Goal: Task Accomplishment & Management: Manage account settings

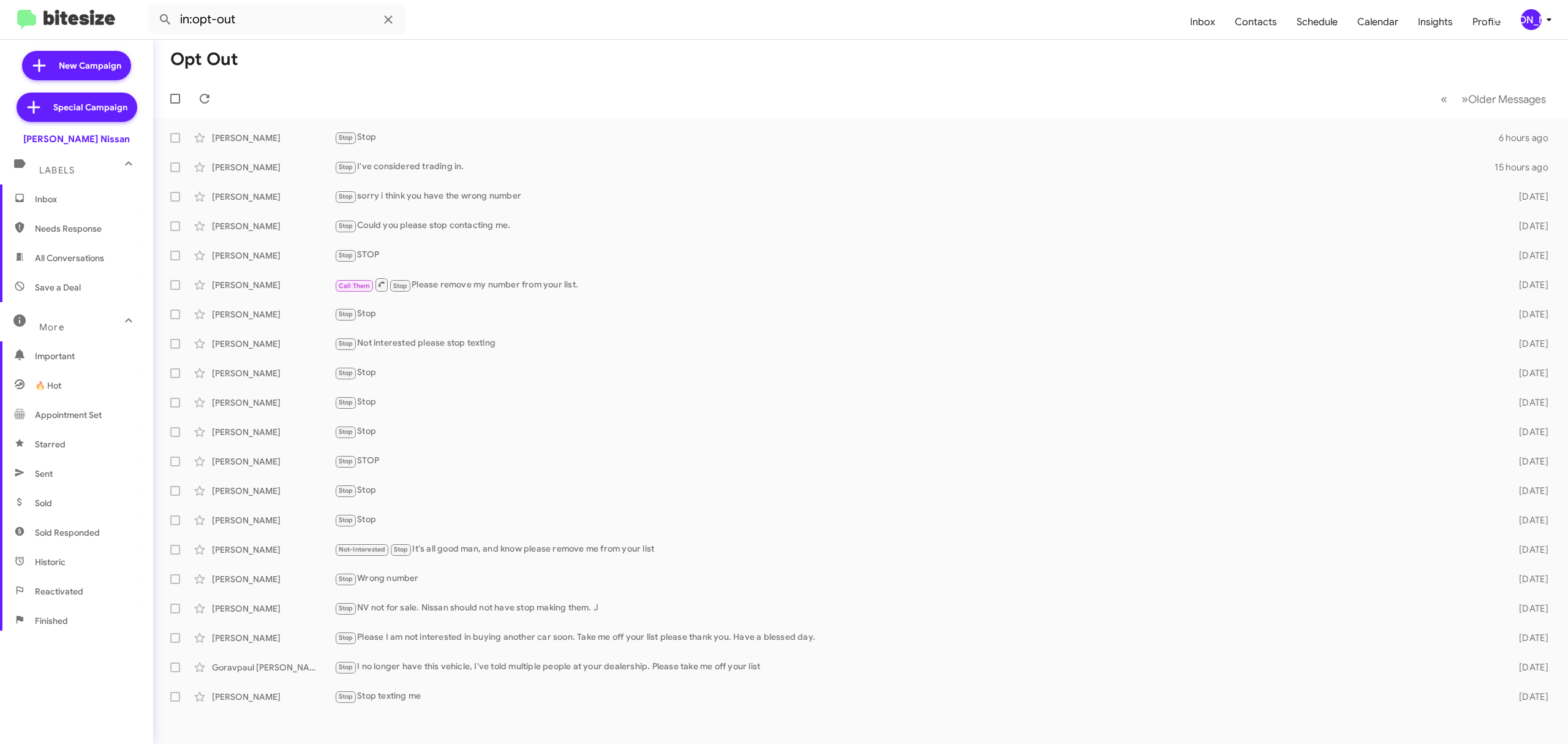
scroll to position [104, 0]
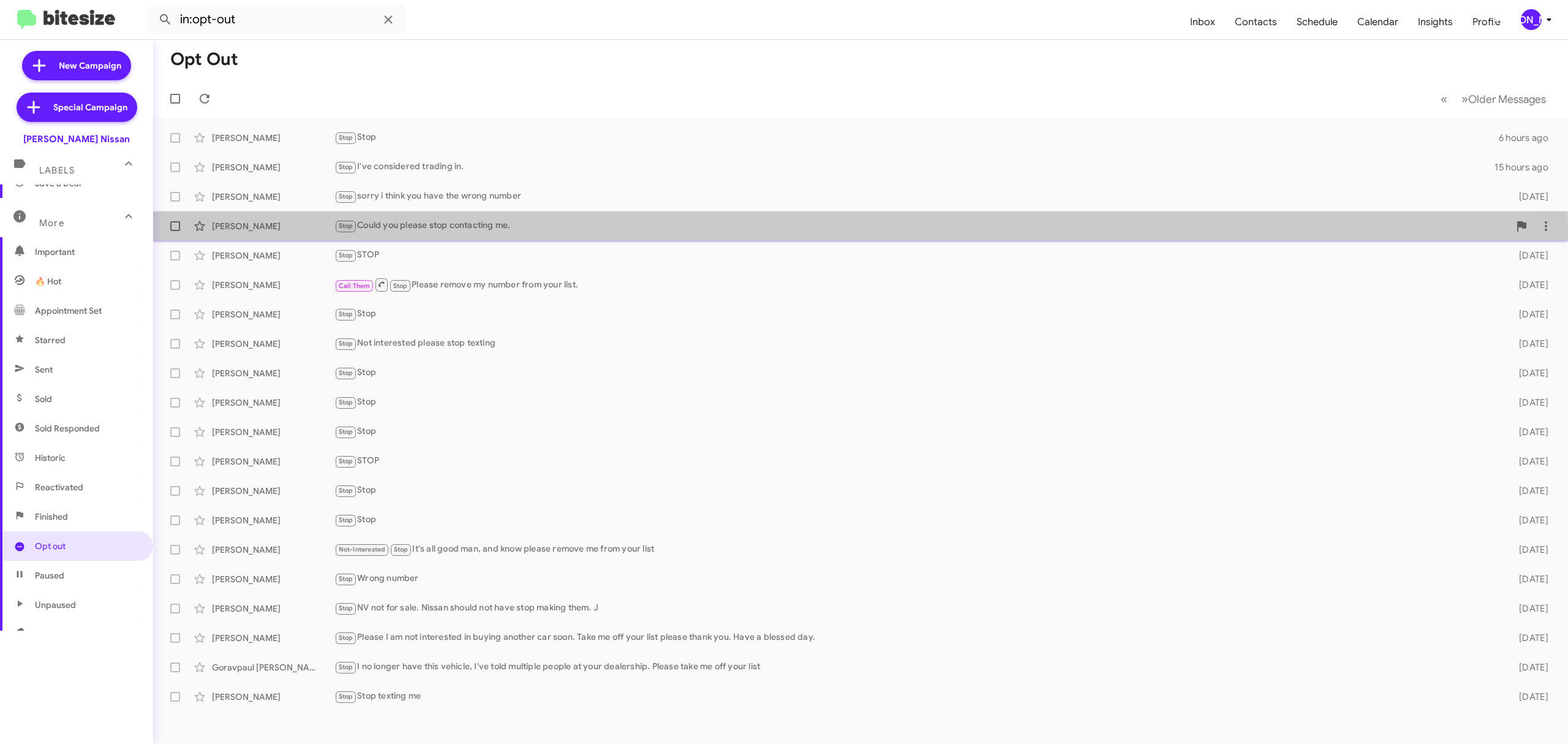
click at [540, 234] on div "Mindy Gamez Stop Could you please stop contacting me. 6 days ago" at bounding box center [860, 226] width 1395 height 25
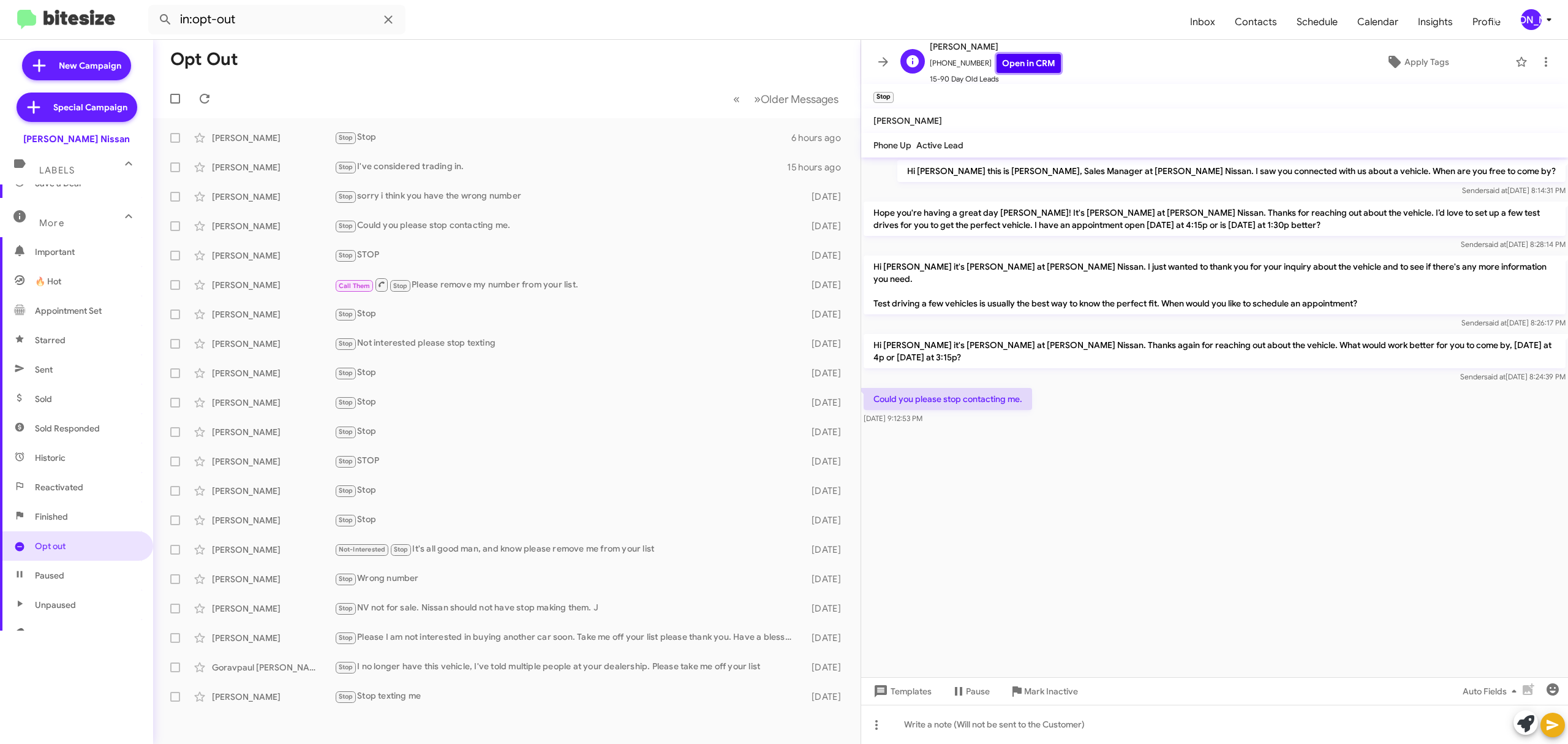
click at [1007, 72] on link "Open in CRM" at bounding box center [1028, 63] width 64 height 19
click at [505, 30] on form "in:opt-out" at bounding box center [664, 19] width 1032 height 29
click at [1524, 10] on span "[PERSON_NAME]" at bounding box center [1539, 19] width 37 height 21
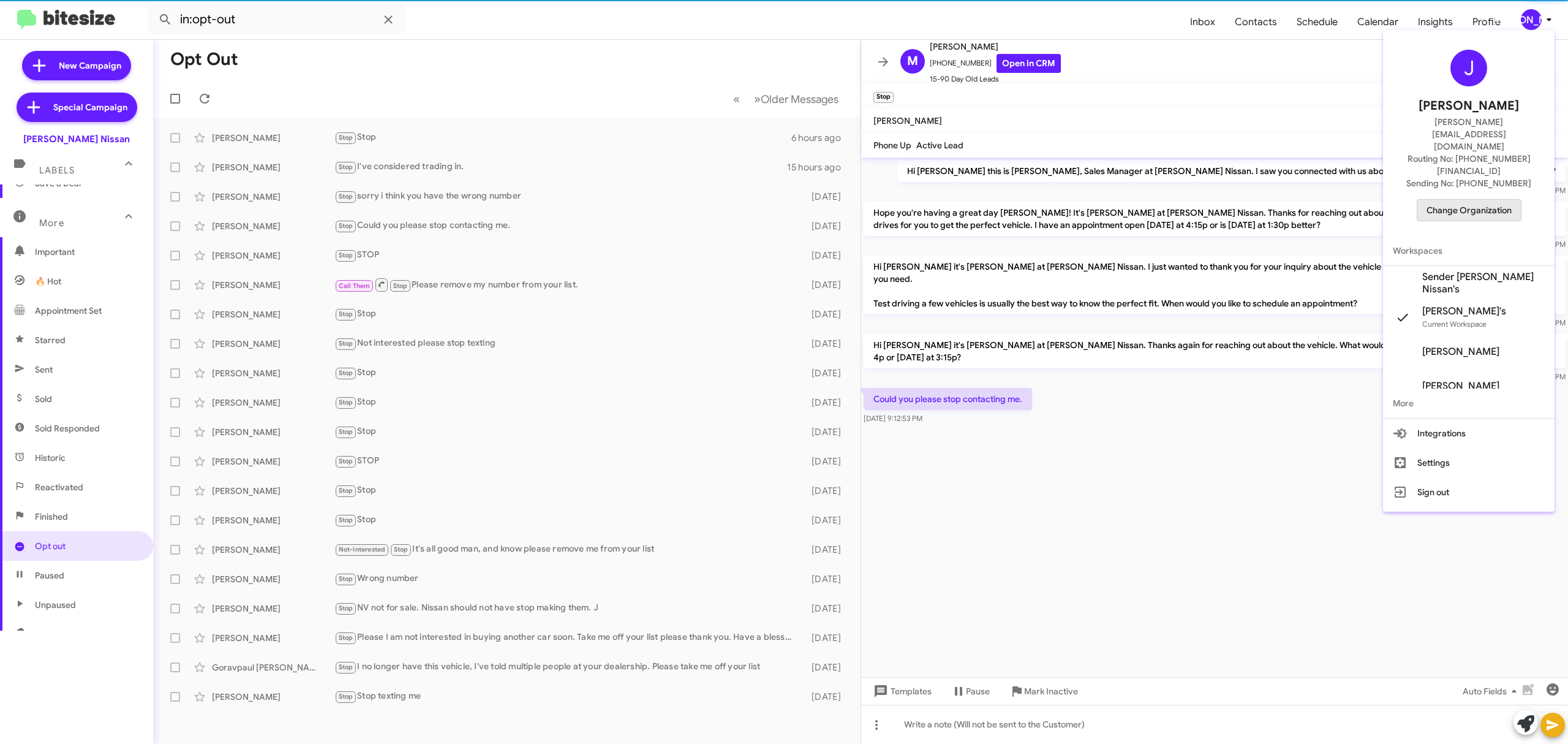
click at [1449, 200] on span "Change Organization" at bounding box center [1469, 210] width 85 height 21
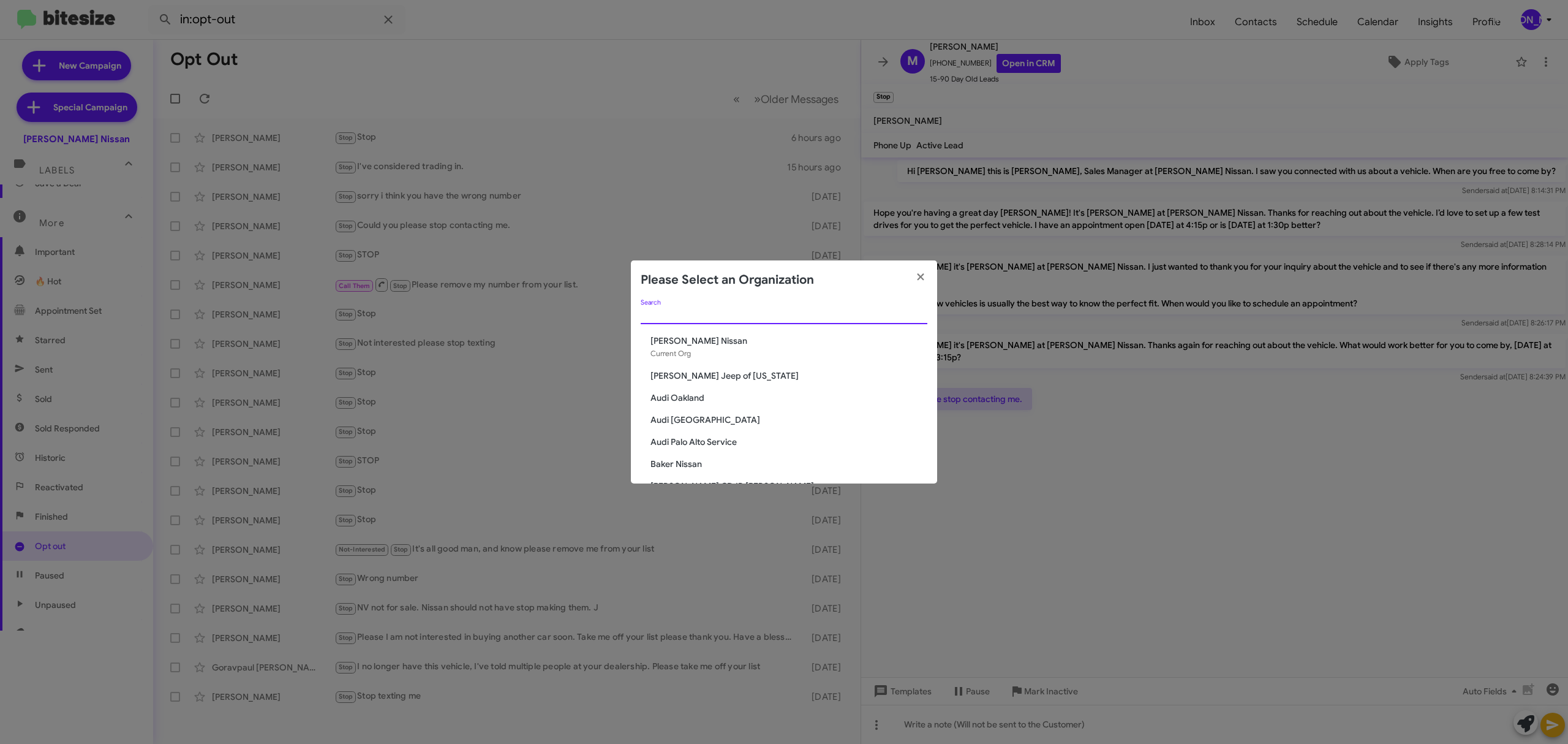
click at [746, 316] on input "Search" at bounding box center [784, 315] width 287 height 10
paste input "Ed Hicks Infiniti"
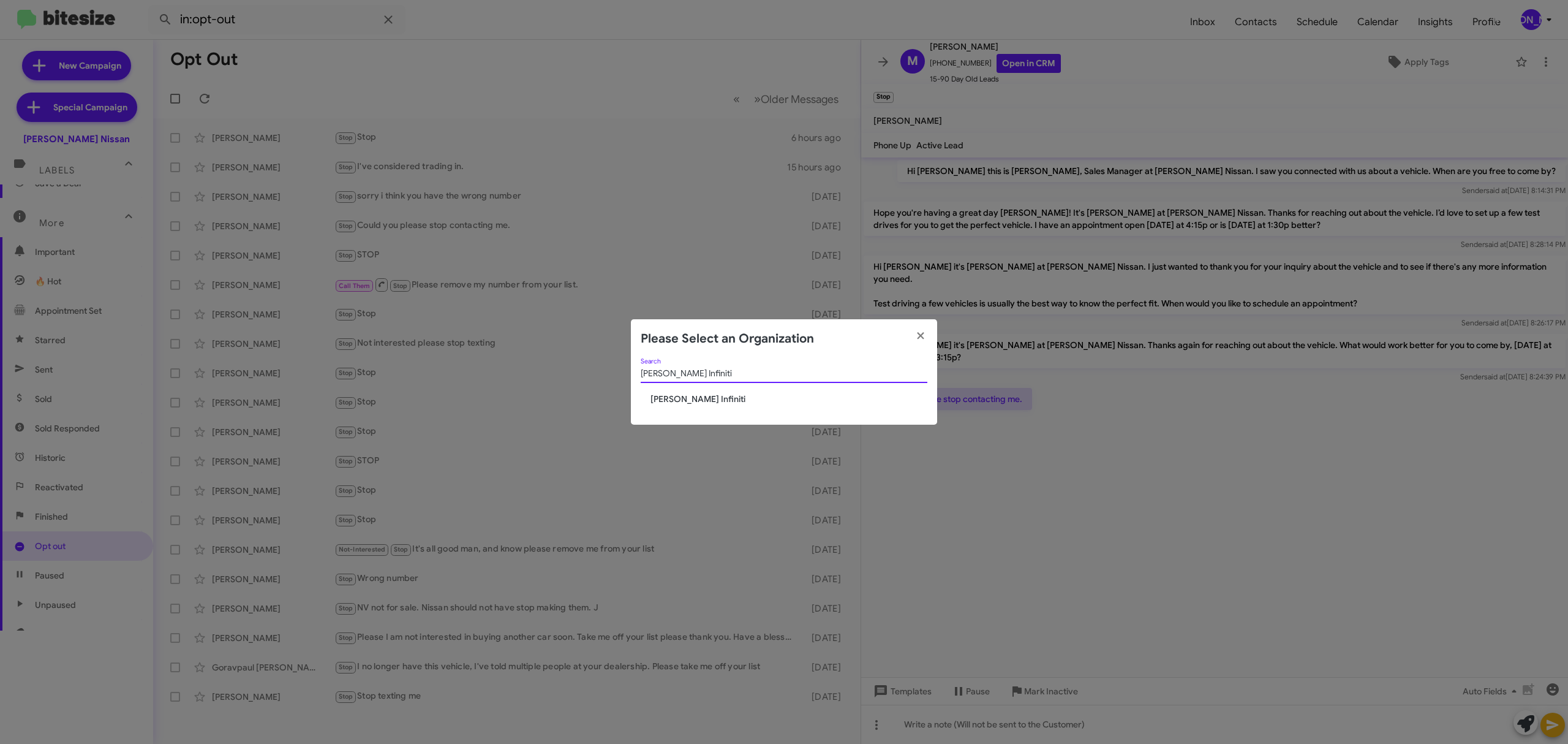
type input "Ed Hicks Infiniti"
click at [689, 400] on span "Ed Hicks Infiniti" at bounding box center [789, 398] width 277 height 12
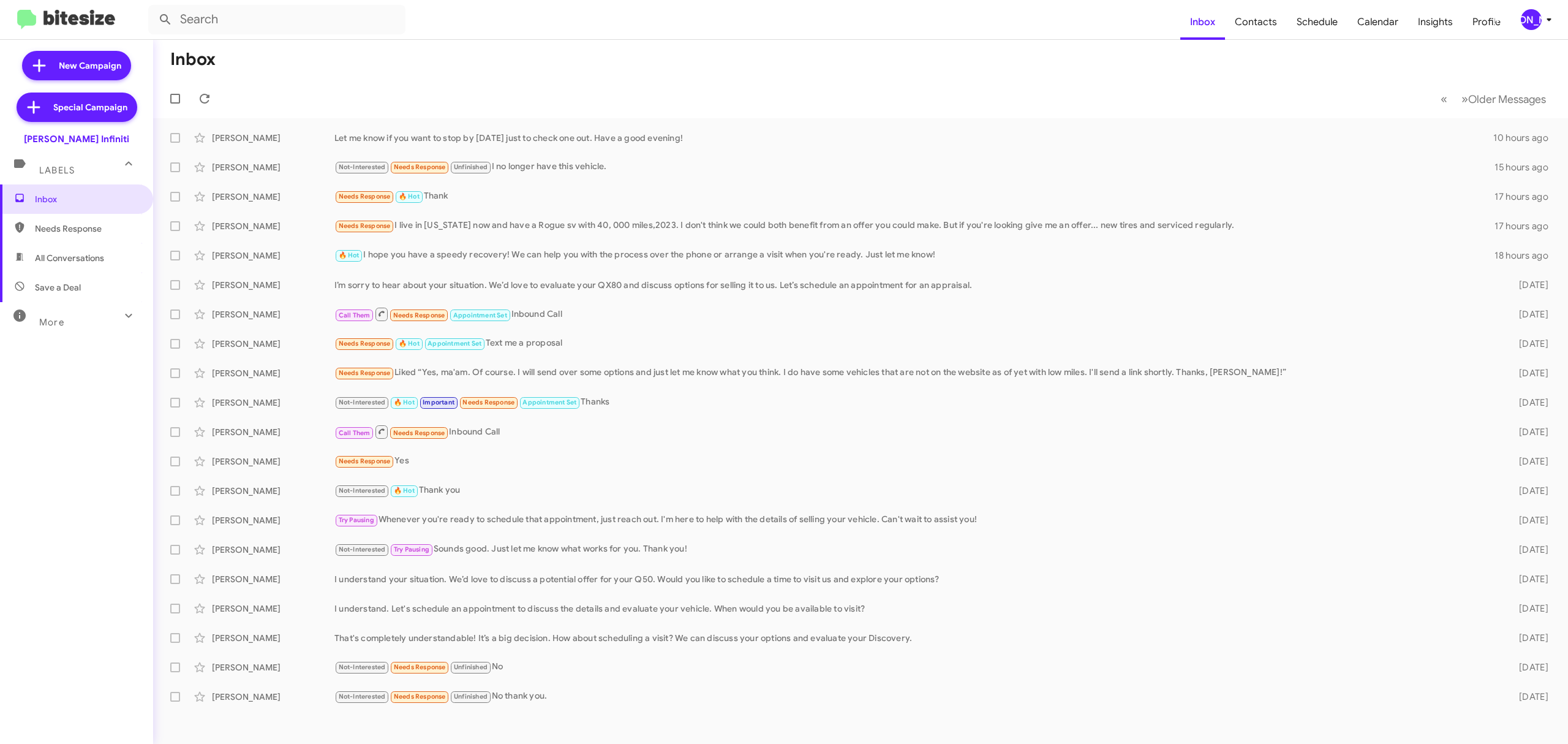
click at [42, 325] on span "More" at bounding box center [51, 323] width 25 height 11
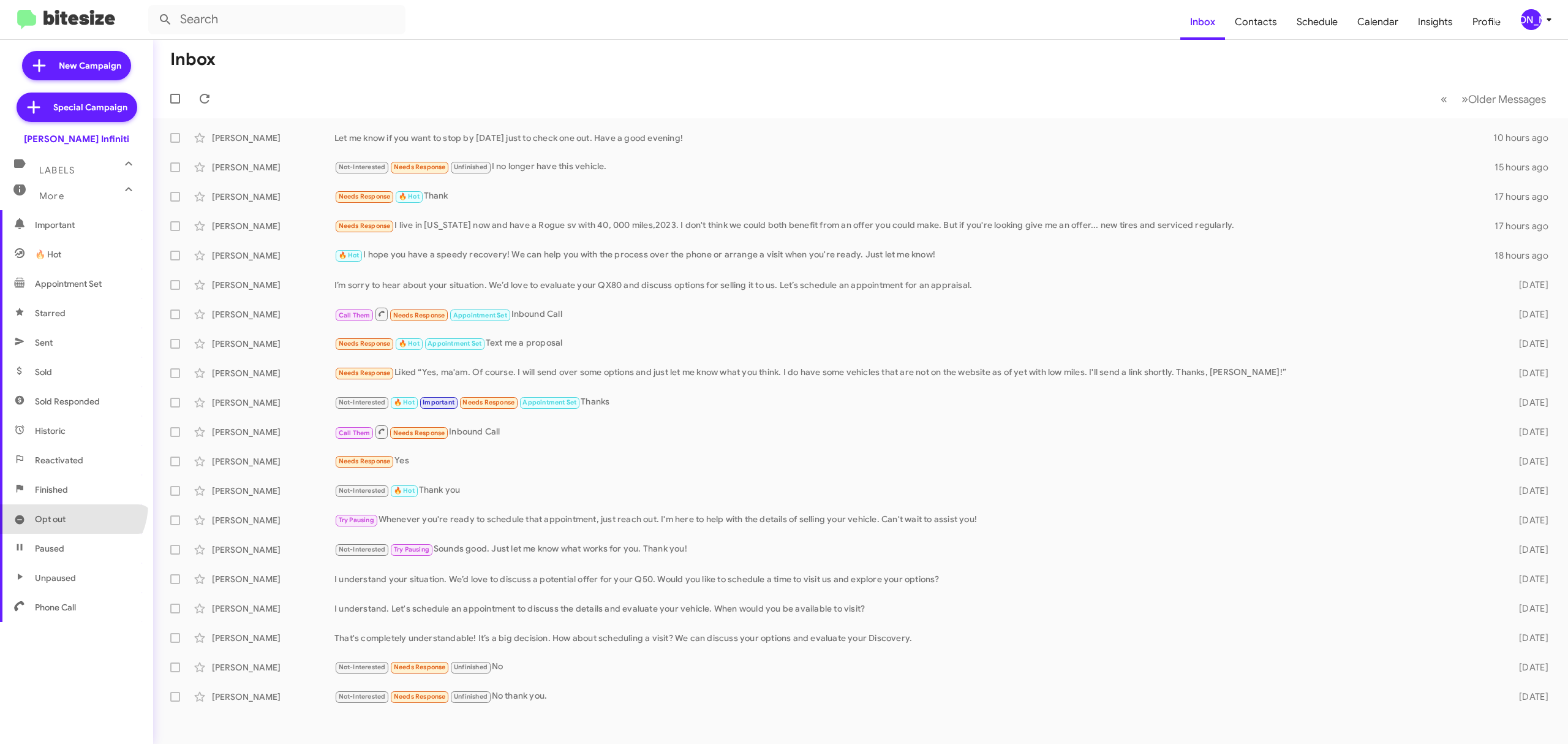
click at [71, 504] on span "Opt out" at bounding box center [76, 519] width 153 height 29
type input "in:opt-out"
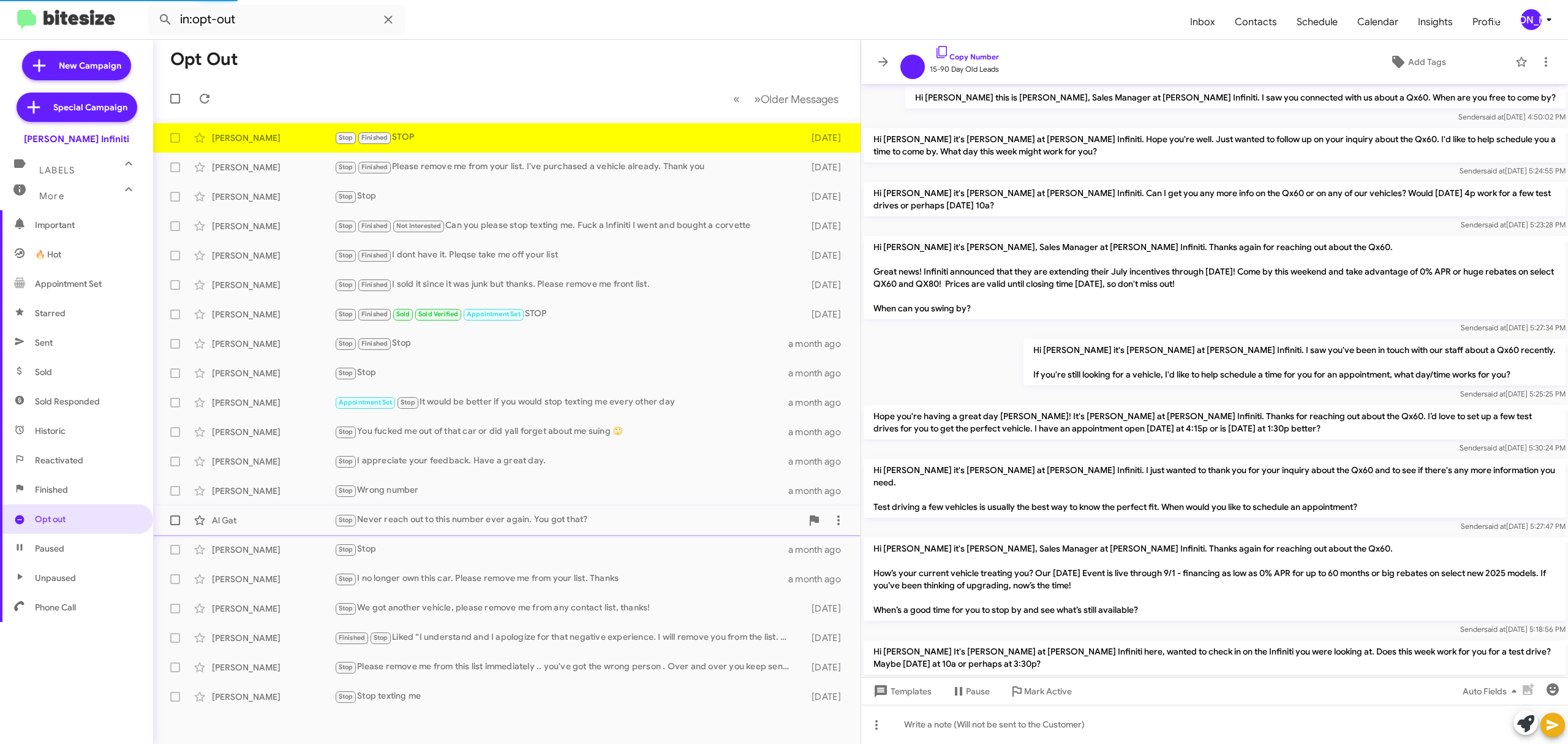
scroll to position [674, 0]
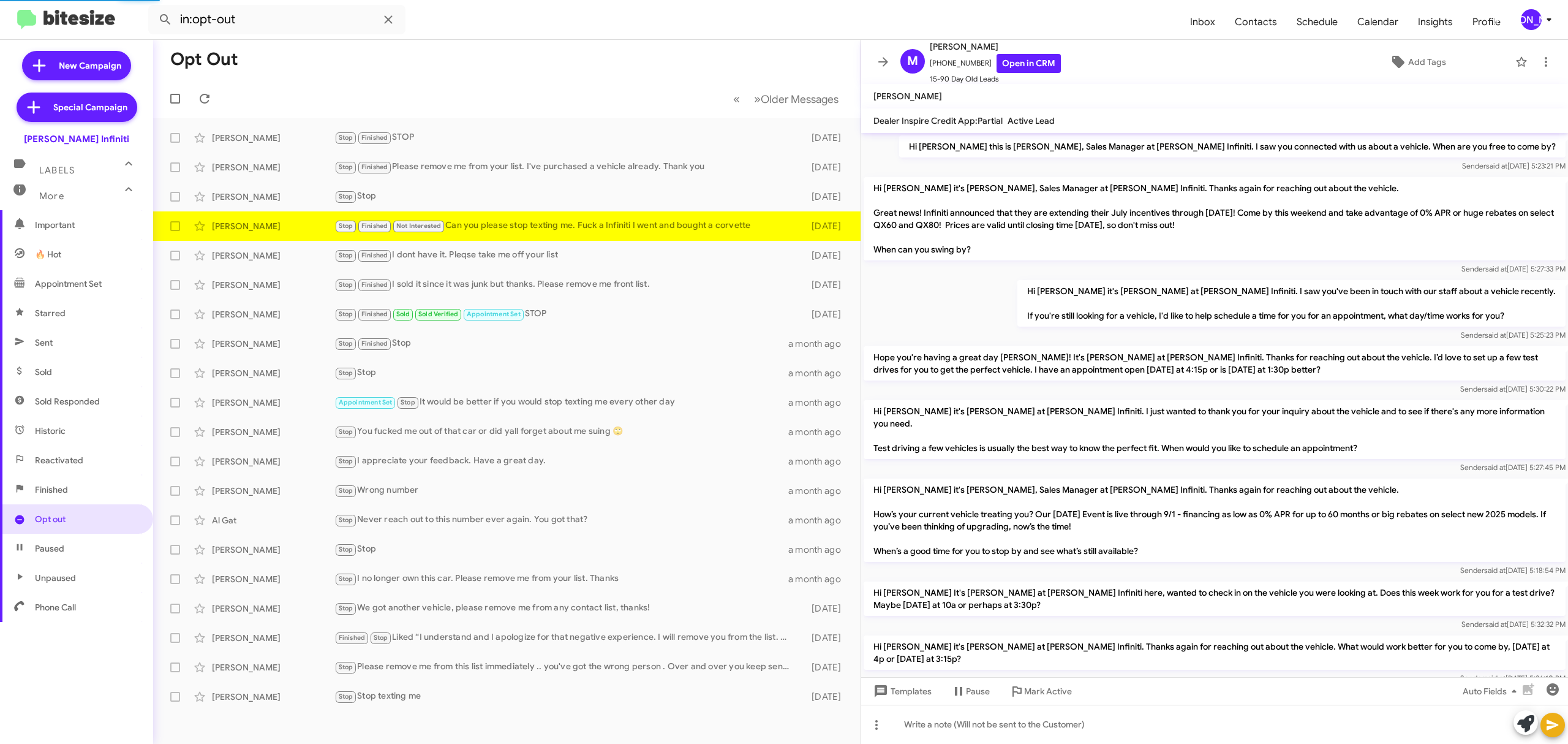
scroll to position [339, 0]
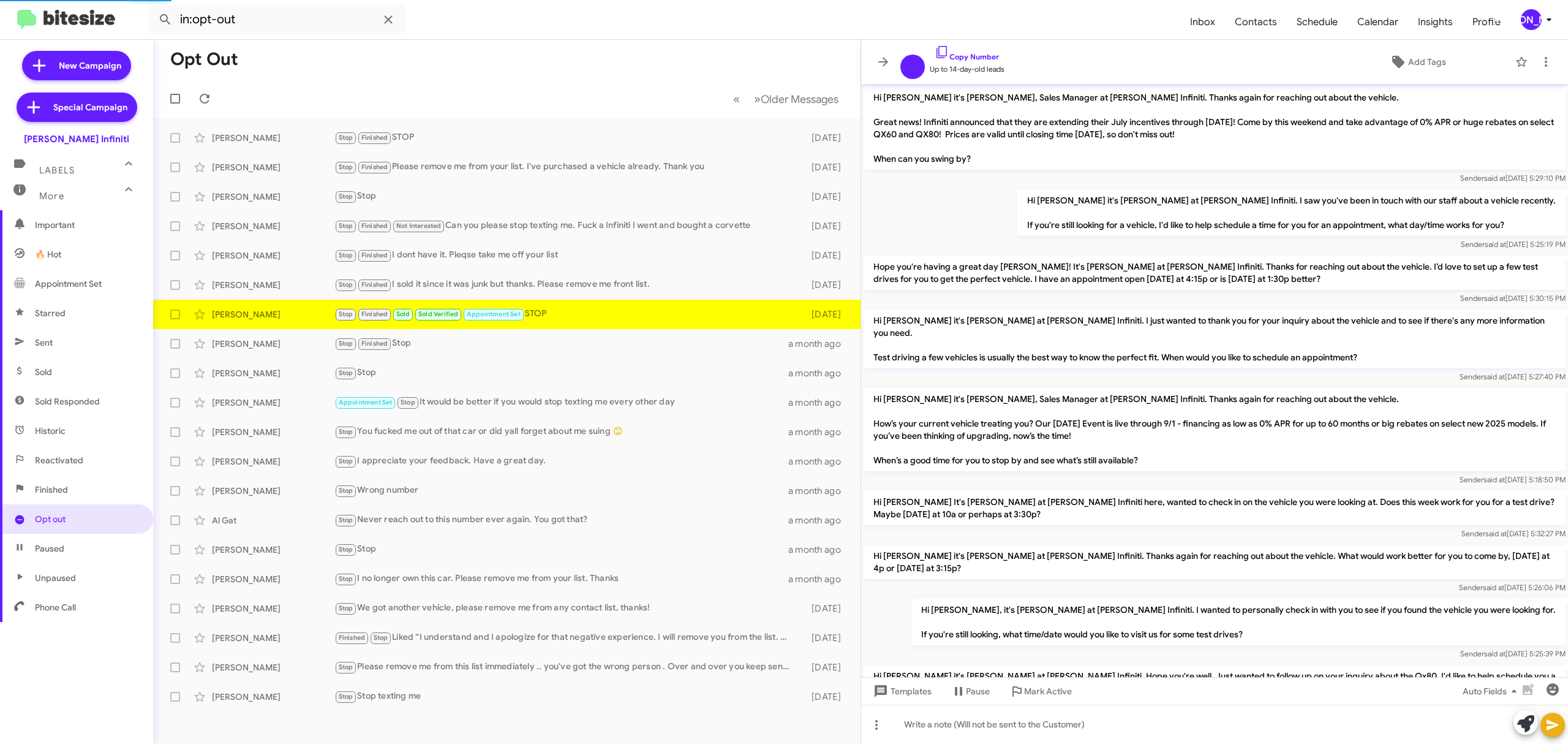
scroll to position [202, 0]
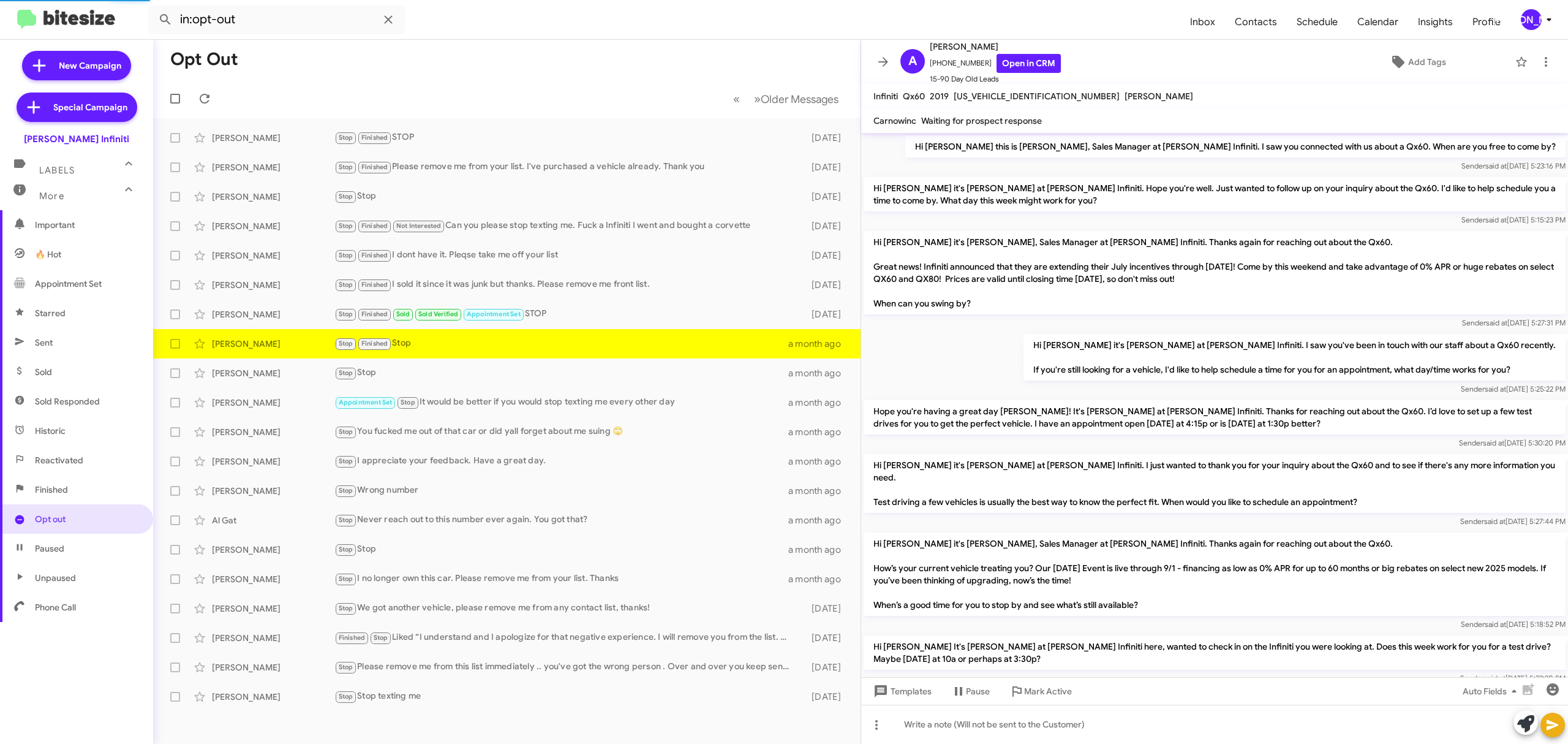
scroll to position [325, 0]
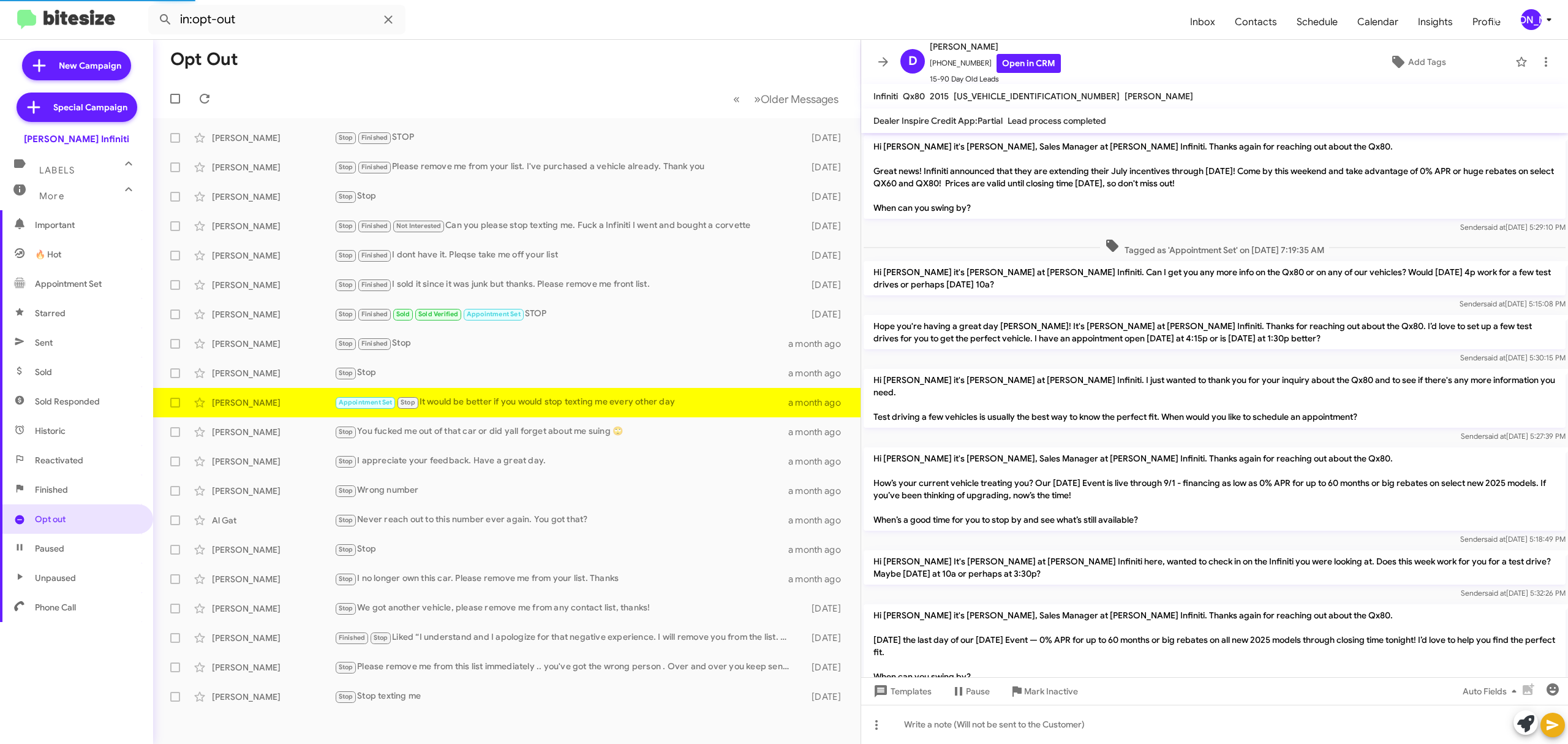
scroll to position [141, 0]
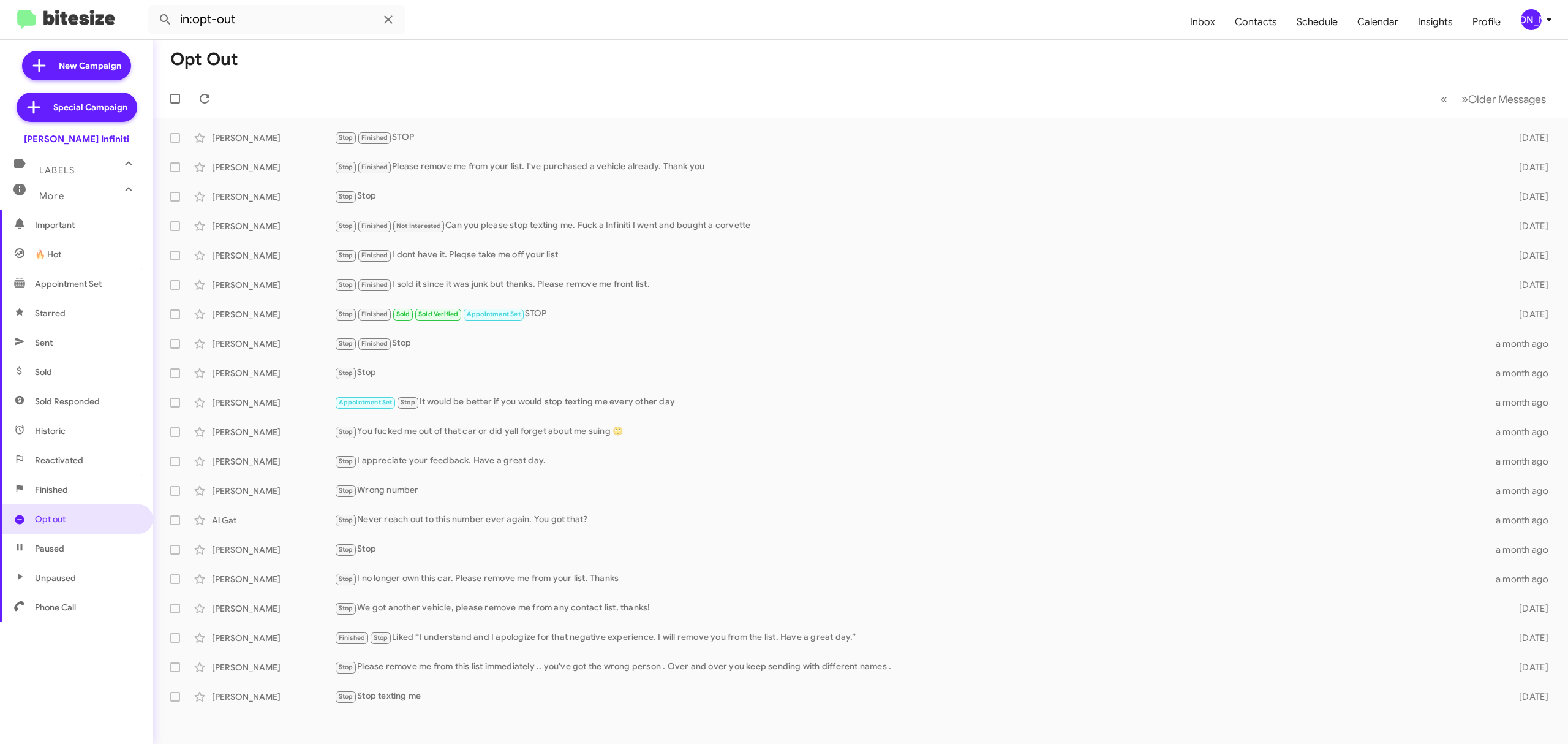
click at [628, 89] on mat-toolbar-row "« Previous » Next Older Messages" at bounding box center [860, 98] width 1415 height 40
click at [1525, 27] on div "[PERSON_NAME]" at bounding box center [1531, 19] width 21 height 21
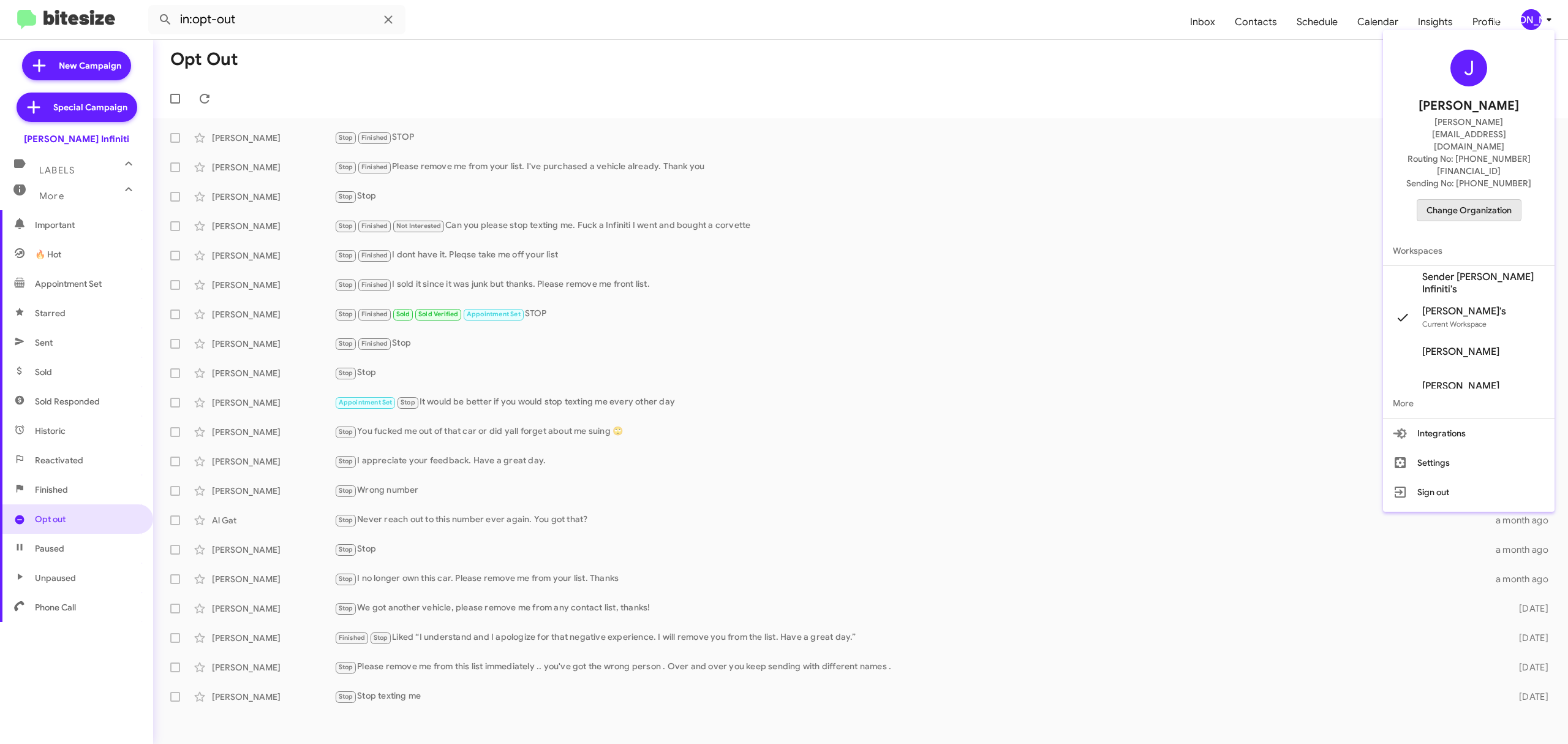
click at [1462, 200] on span "Change Organization" at bounding box center [1469, 210] width 85 height 21
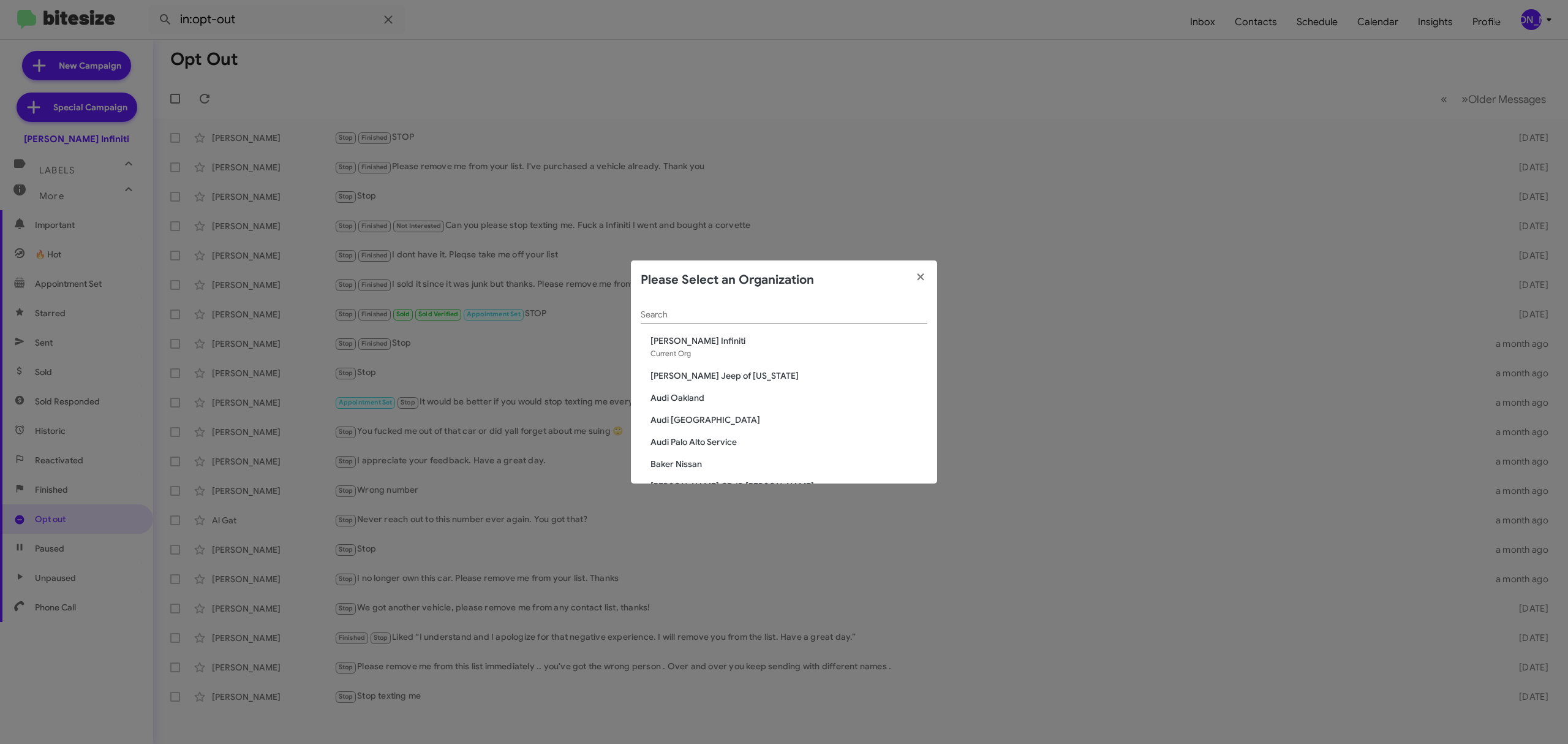
paste input "Ed Hicks Imports"
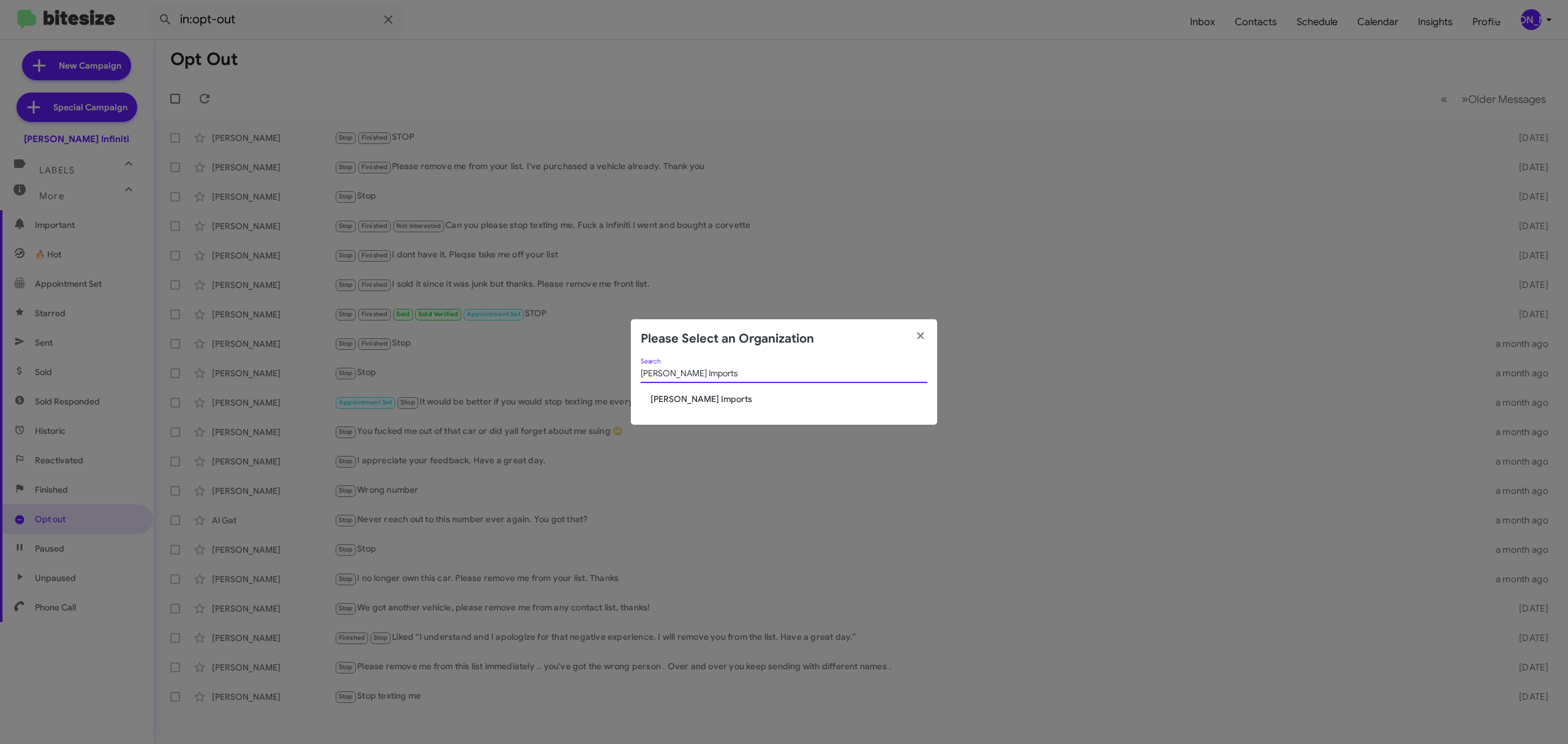
click at [853, 315] on modal-container "Please Select an Organization Ed Hicks Imports Search Ed Hicks Imports" at bounding box center [784, 372] width 1568 height 744
type input "Ed Hicks Imports"
click at [693, 397] on span "Ed Hicks Imports" at bounding box center [789, 398] width 277 height 12
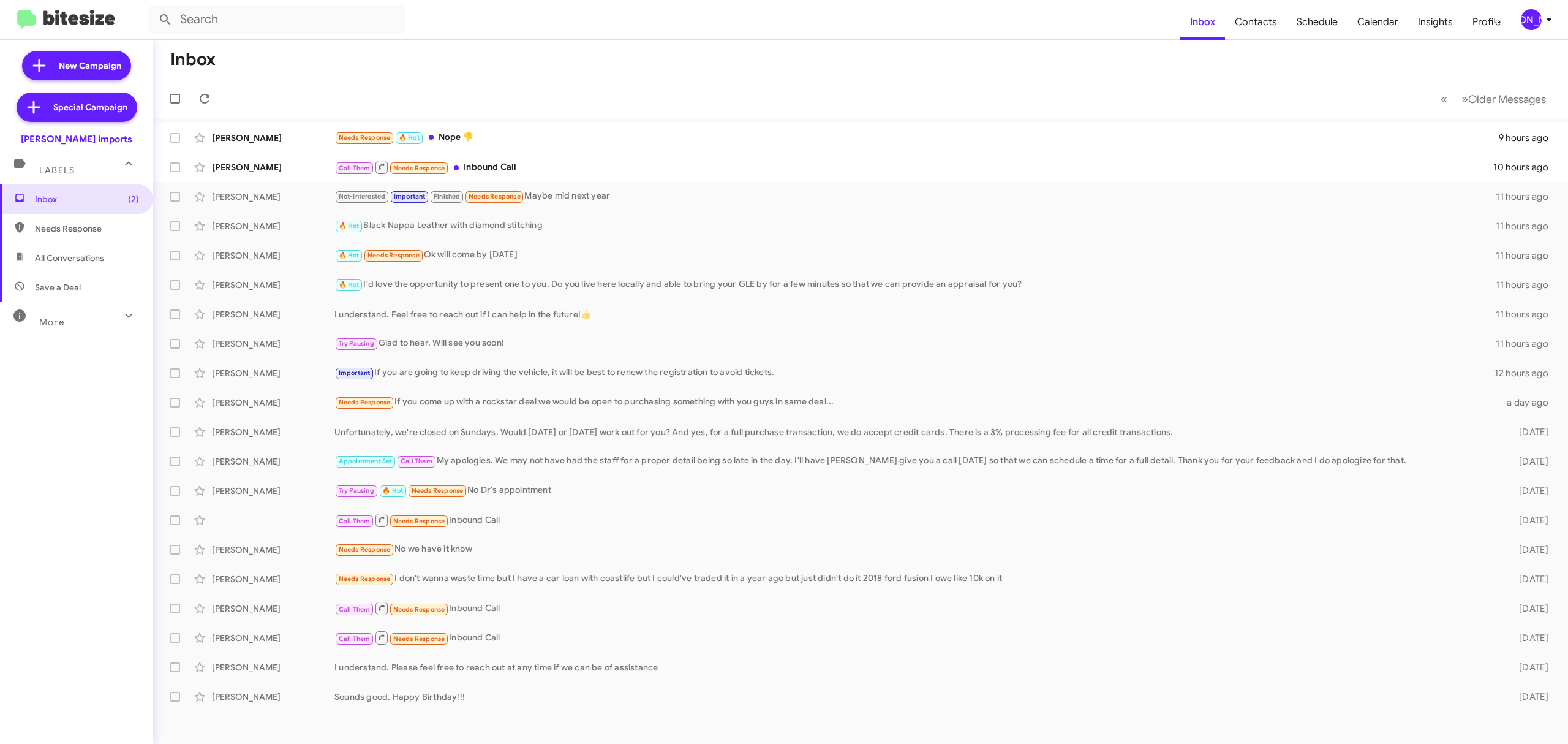
click at [101, 306] on div "More" at bounding box center [64, 317] width 109 height 23
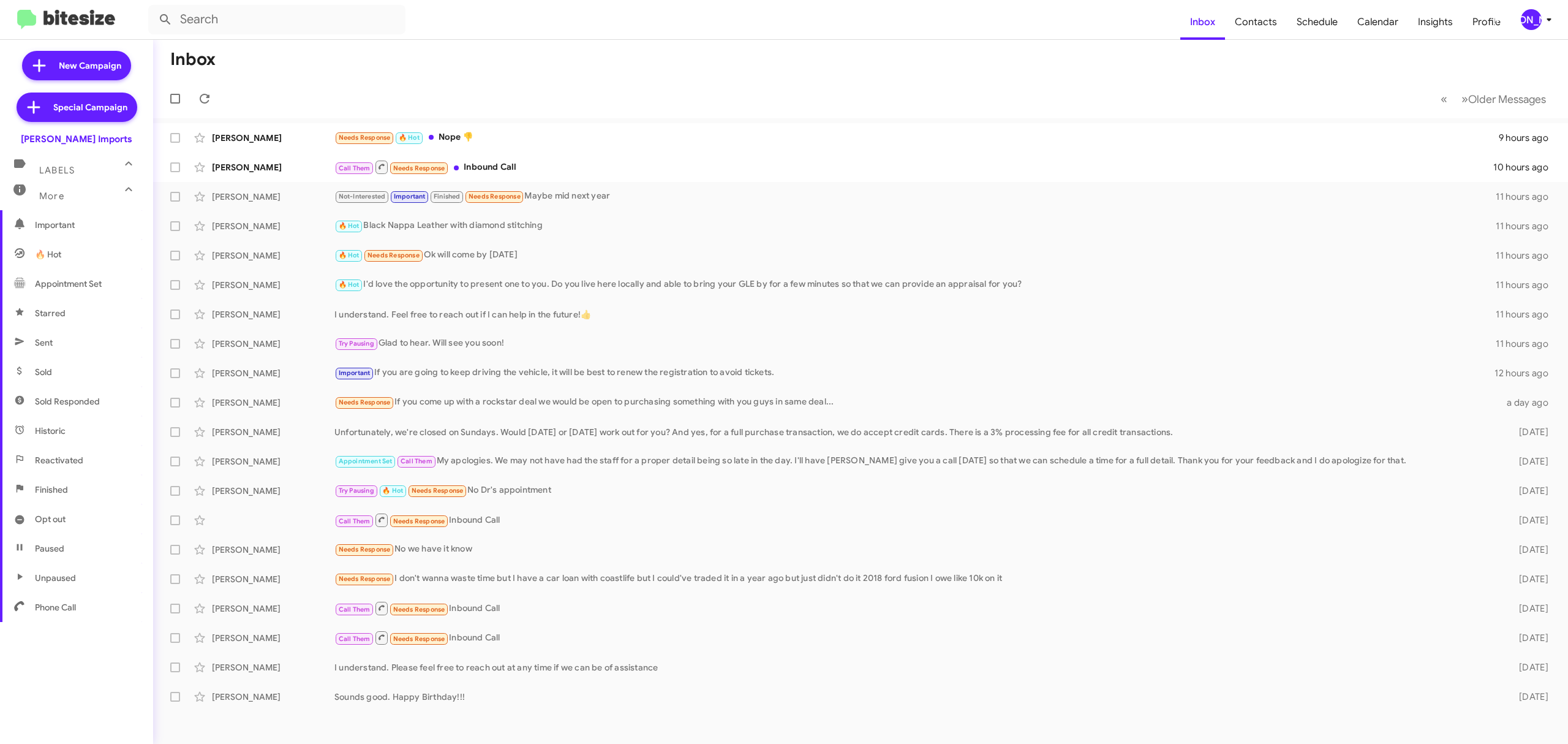
click at [70, 509] on span "Opt out" at bounding box center [76, 519] width 153 height 29
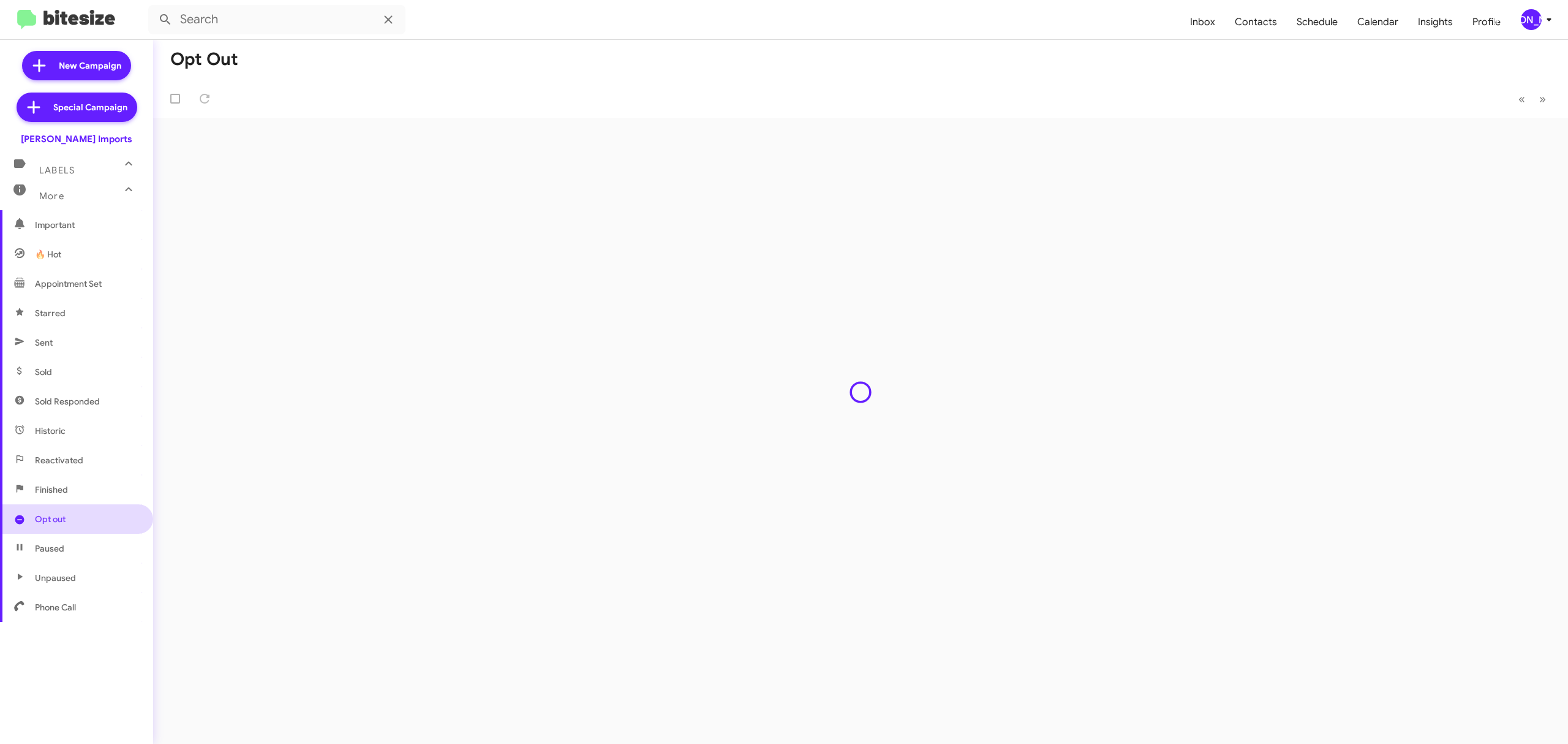
type input "in:opt-out"
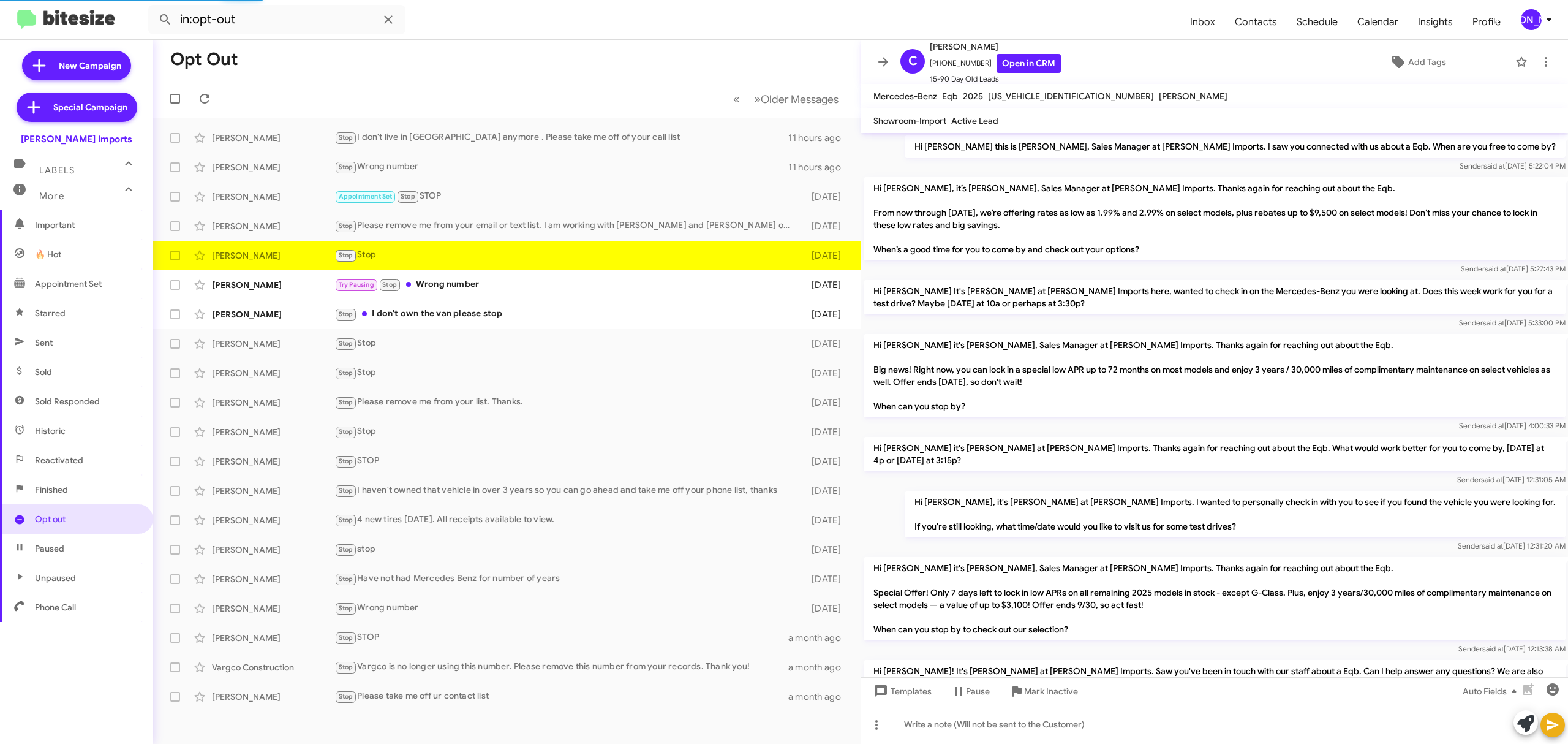
scroll to position [161, 0]
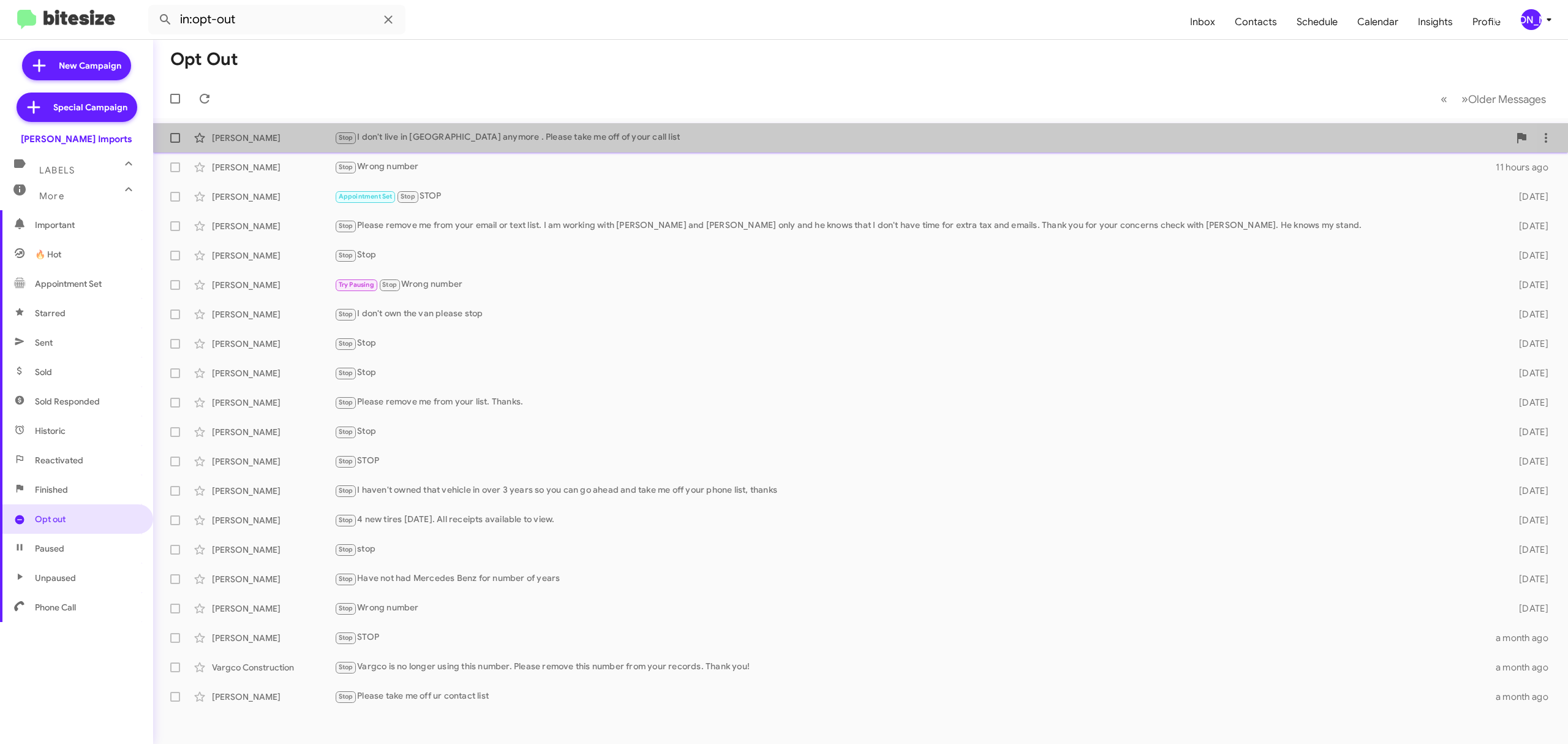
click at [463, 151] on span "Douglas Gabourel Stop I don't live in Corpus anymore . Please take me off of yo…" at bounding box center [860, 138] width 1415 height 29
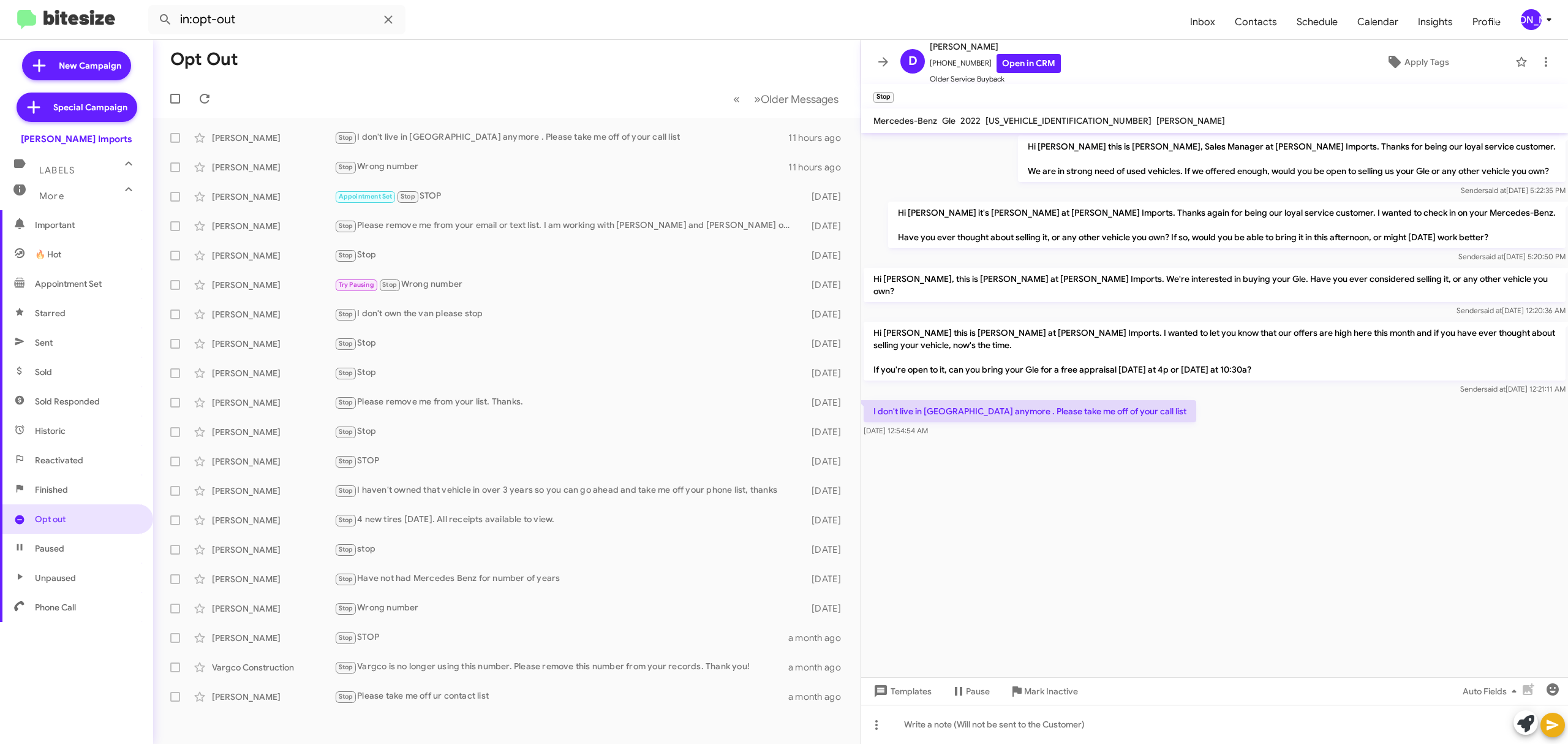
click at [1554, 15] on icon at bounding box center [1549, 19] width 15 height 15
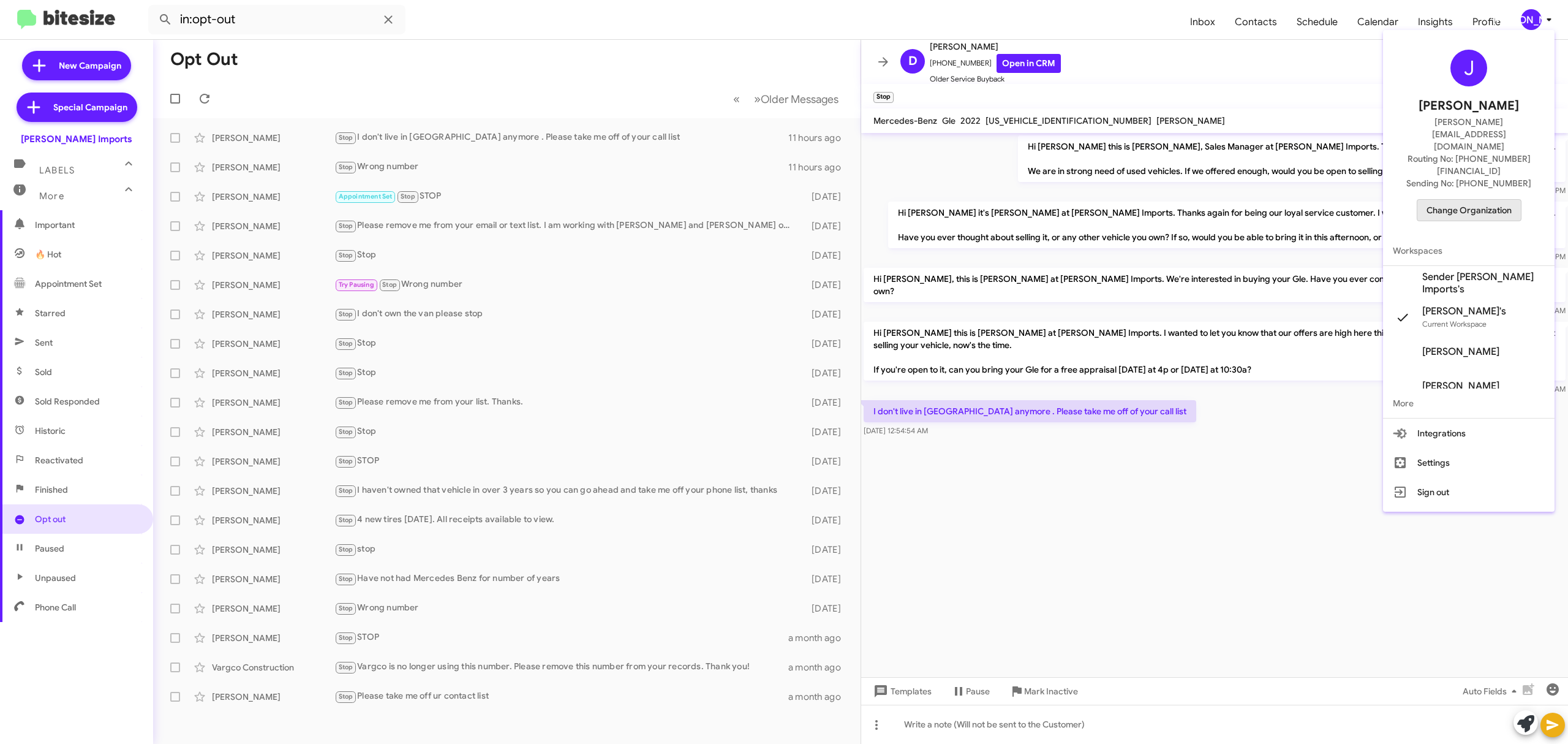
click at [1475, 200] on span "Change Organization" at bounding box center [1469, 210] width 85 height 21
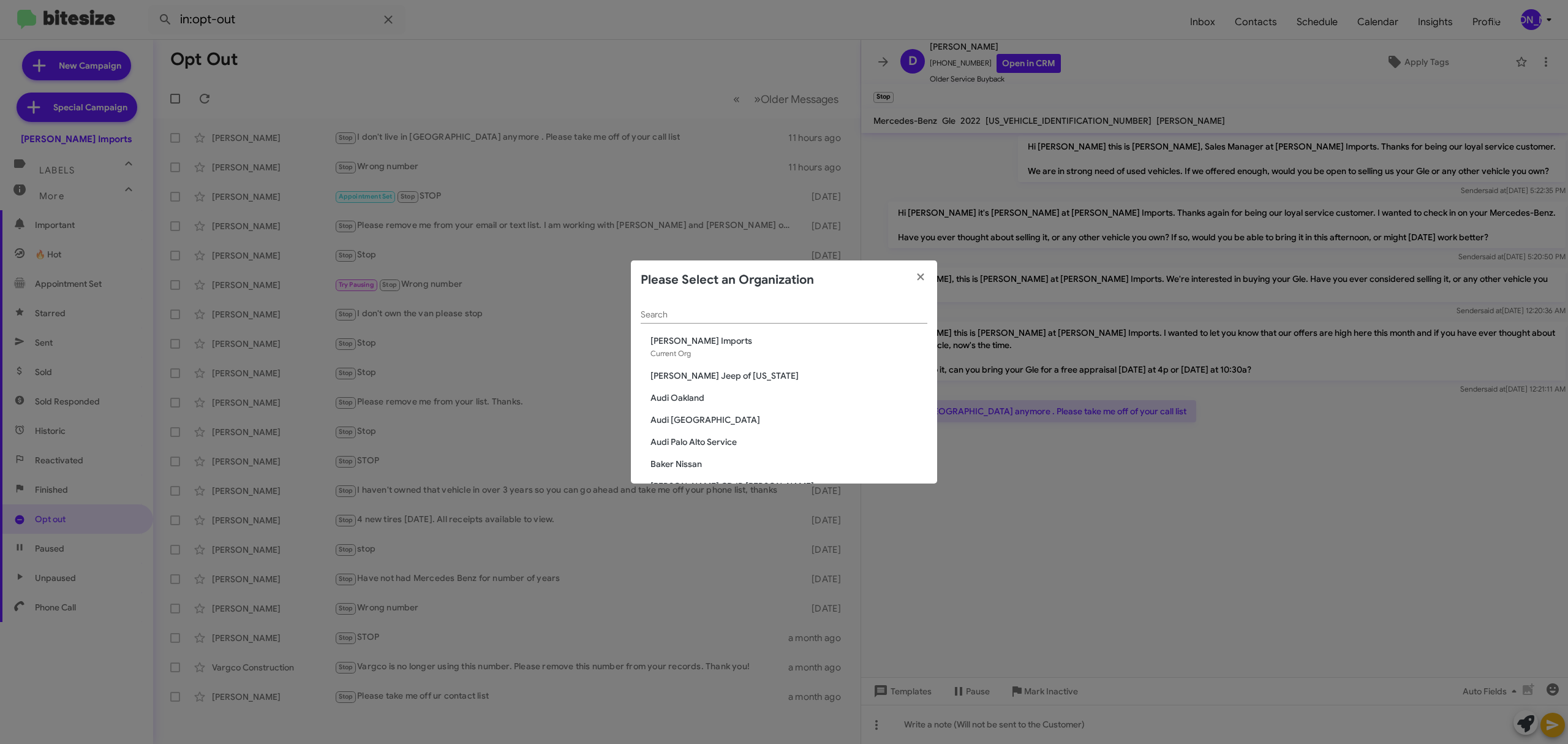
click at [765, 321] on div "Search" at bounding box center [784, 312] width 287 height 24
paste input "Hicks Family Nissan"
type input "Hicks Family Nissan"
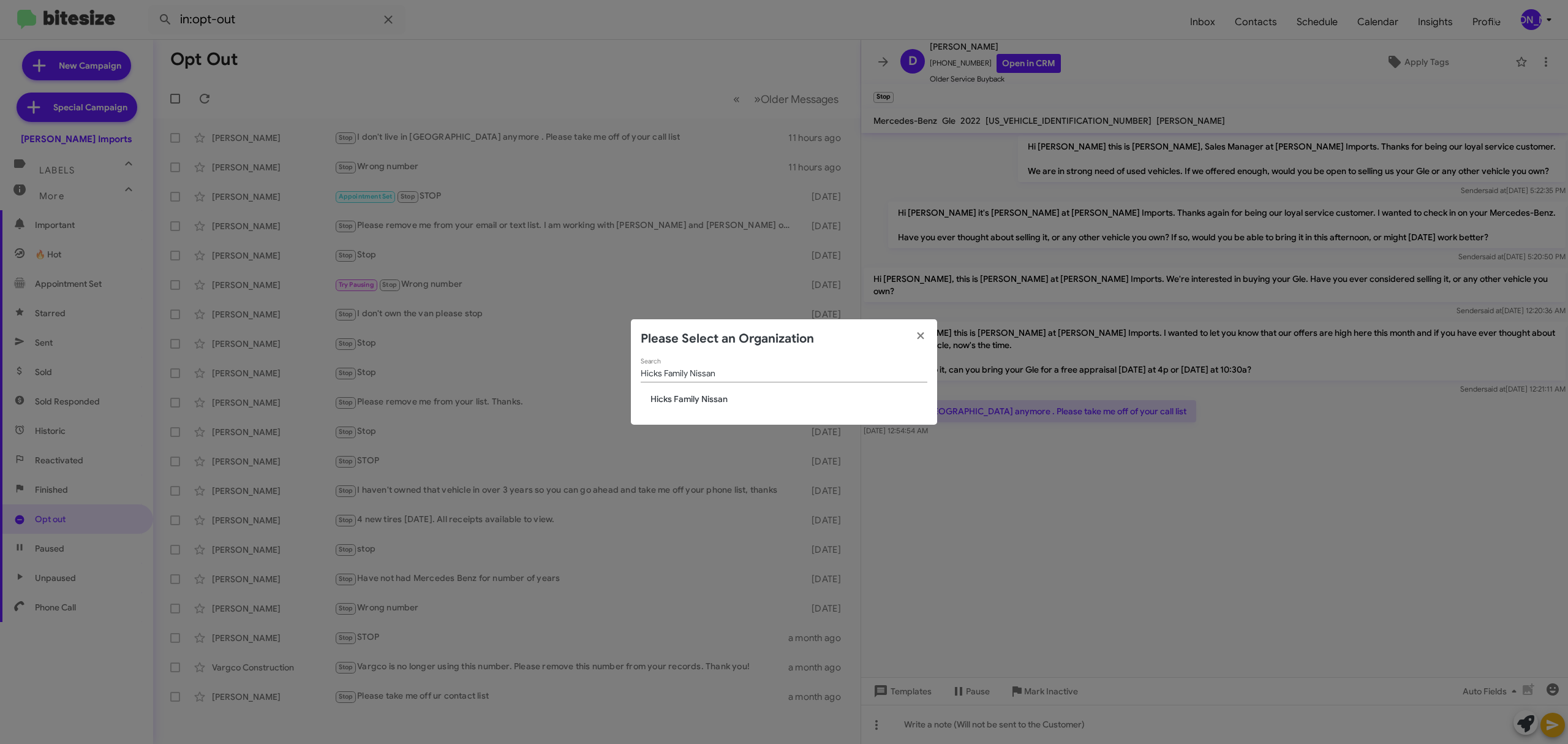
click at [741, 315] on modal-container "Please Select an Organization Hicks Family Nissan Search Hicks Family Nissan" at bounding box center [784, 372] width 1568 height 744
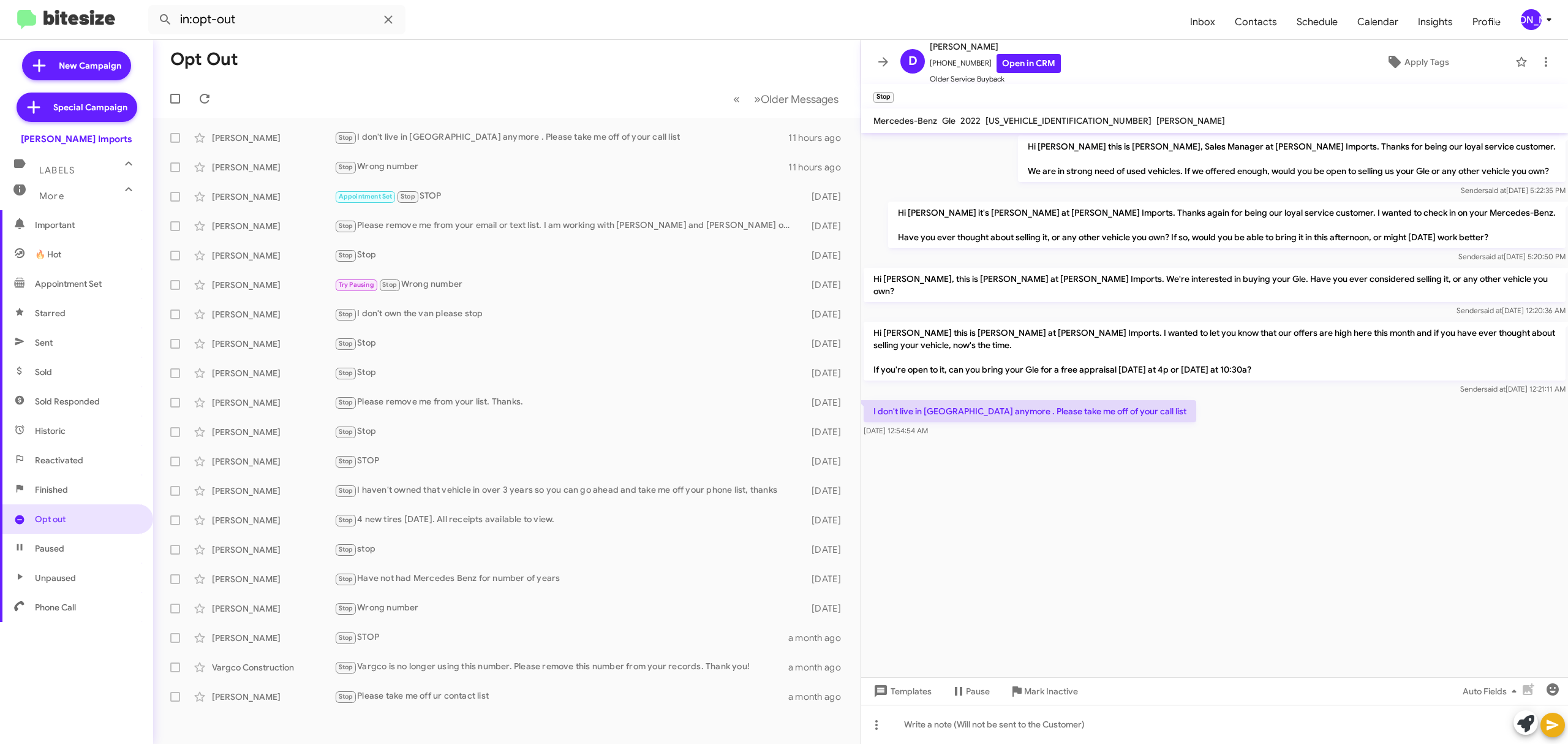
click at [1541, 15] on icon at bounding box center [1549, 19] width 15 height 15
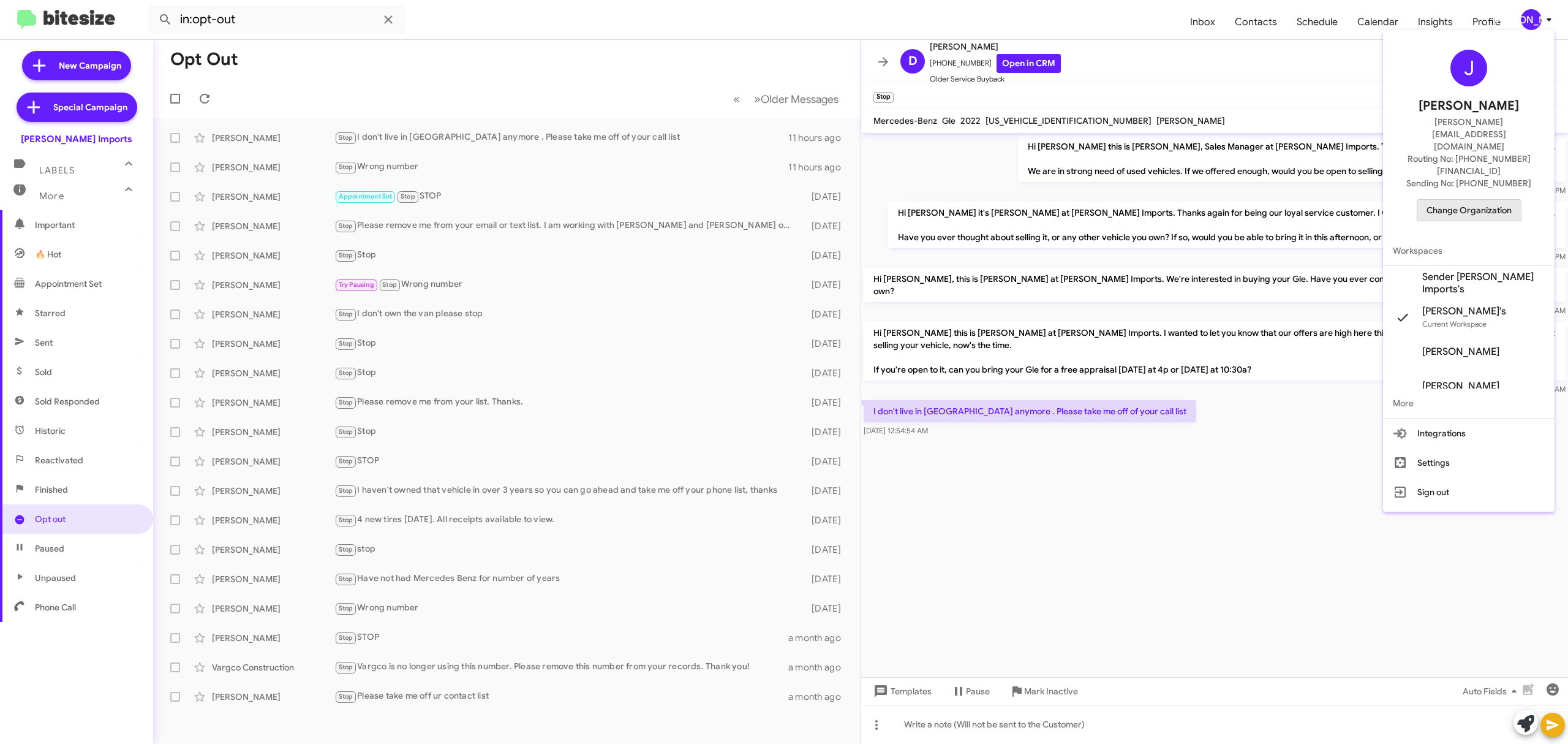
click at [1453, 200] on span "Change Organization" at bounding box center [1469, 210] width 85 height 21
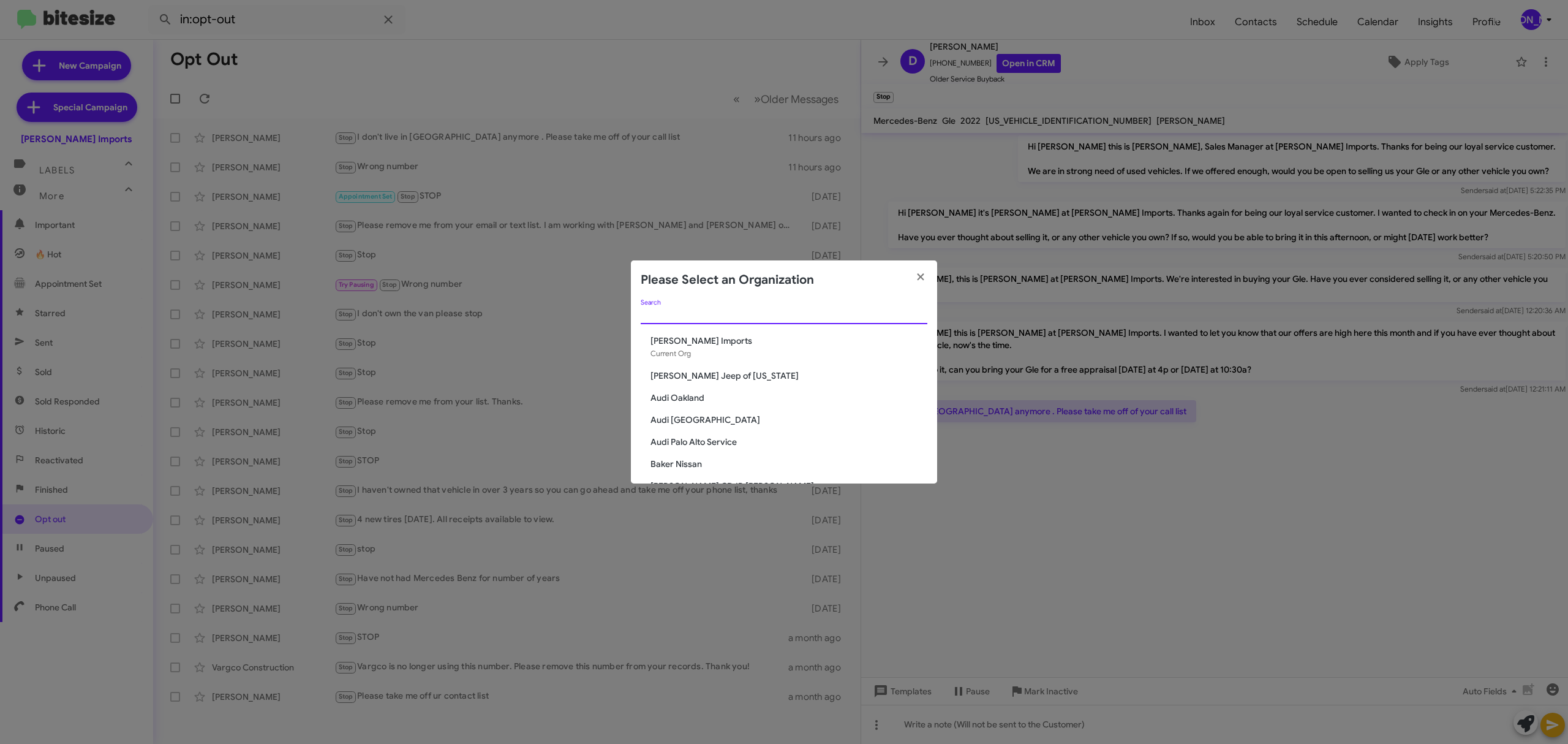
paste input "Hicks Family Nissan"
click at [797, 316] on modal-container "Please Select an Organization Hicks Family Nissan Search Ed Hicks Imports Curre…" at bounding box center [784, 372] width 1568 height 744
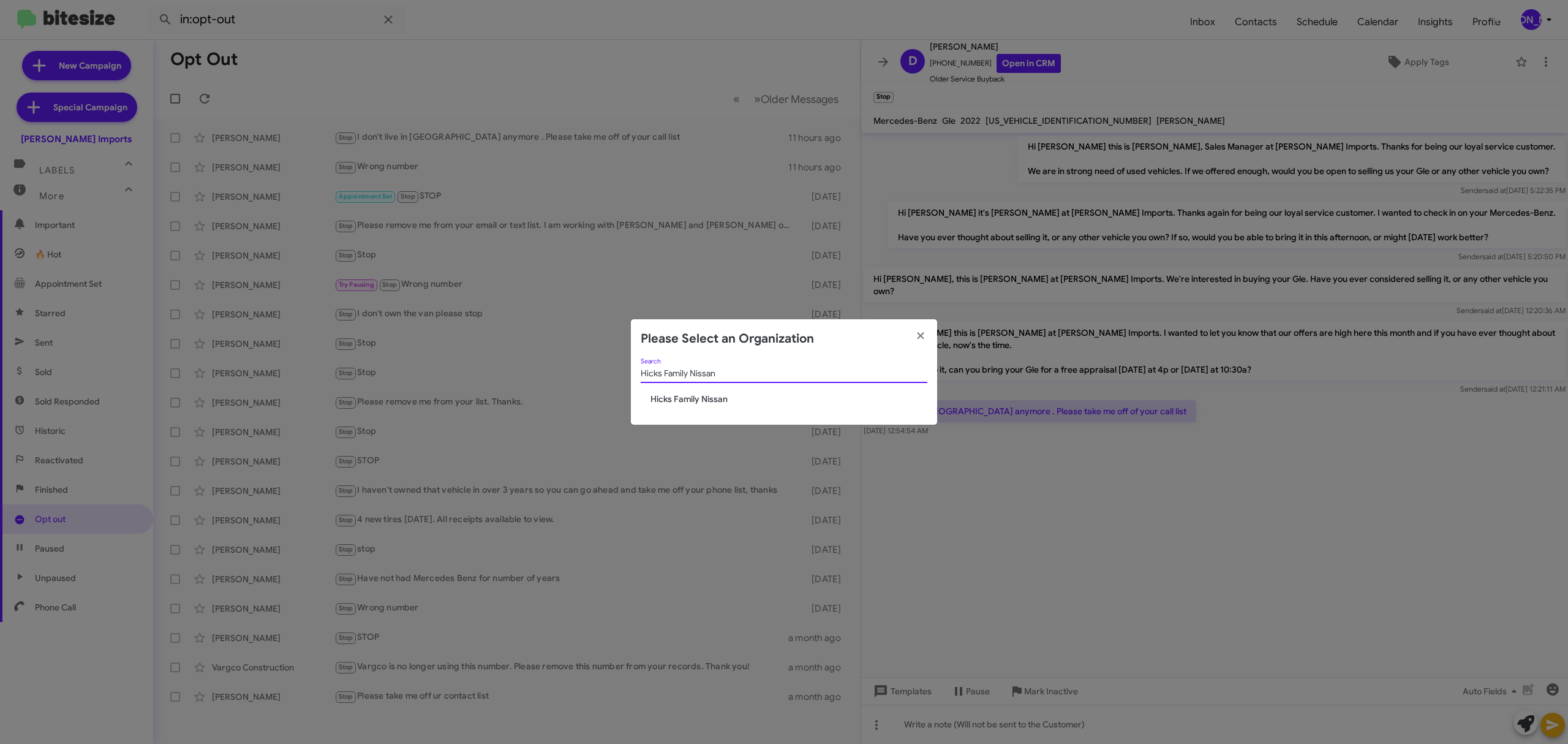
type input "Hicks Family Nissan"
click at [716, 395] on span "Hicks Family Nissan" at bounding box center [789, 398] width 277 height 12
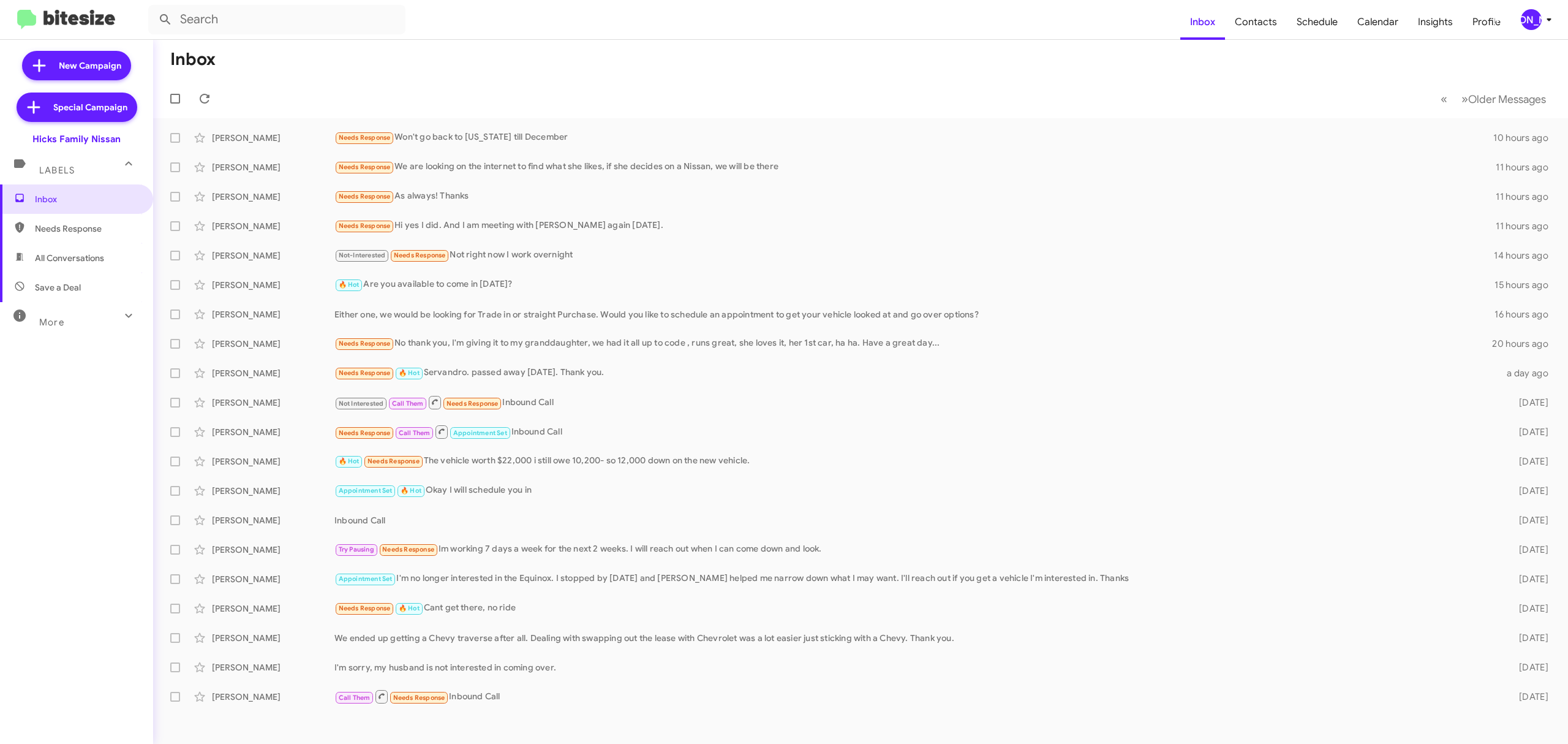
click at [51, 326] on span "More" at bounding box center [51, 323] width 25 height 11
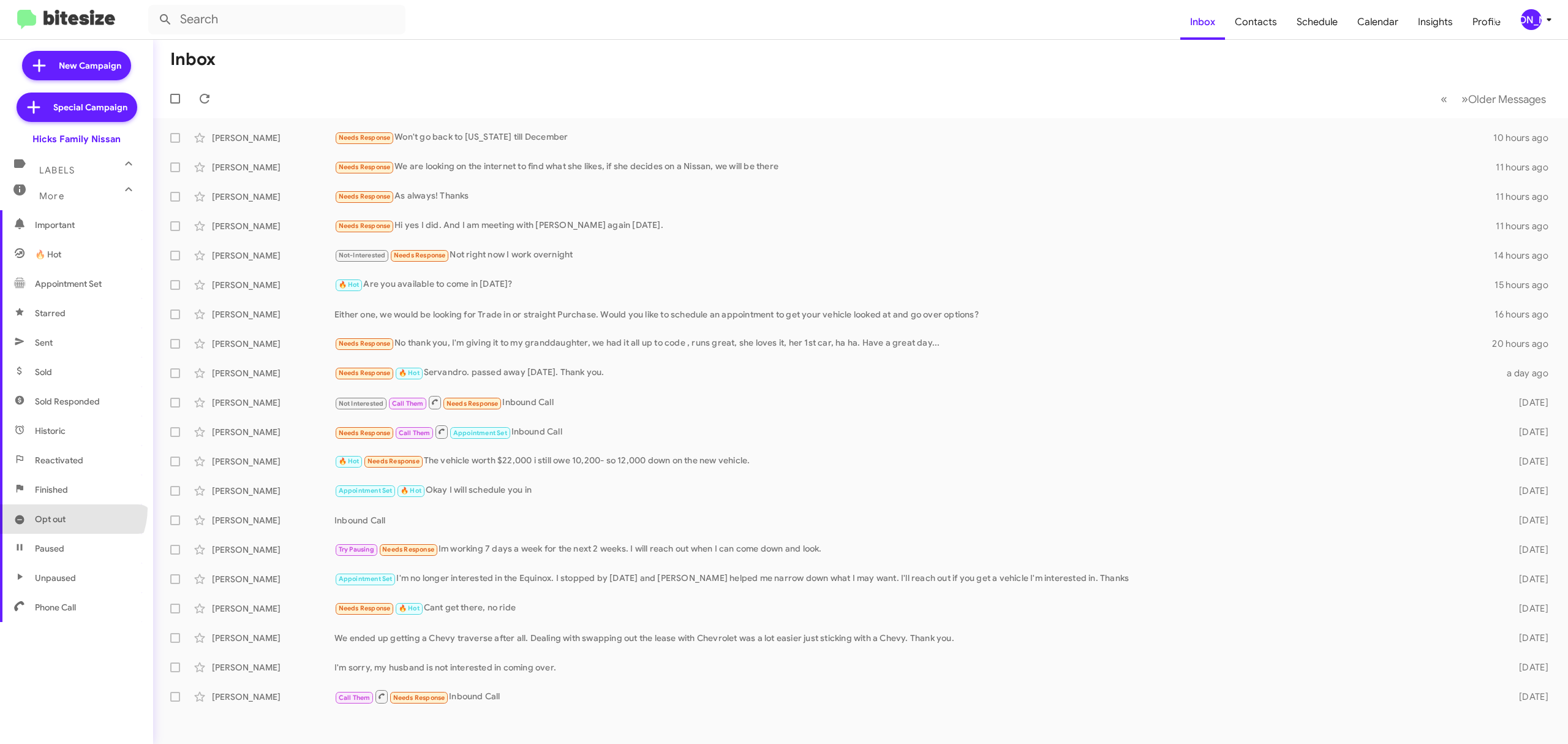
click at [72, 509] on span "Opt out" at bounding box center [76, 519] width 153 height 29
type input "in:opt-out"
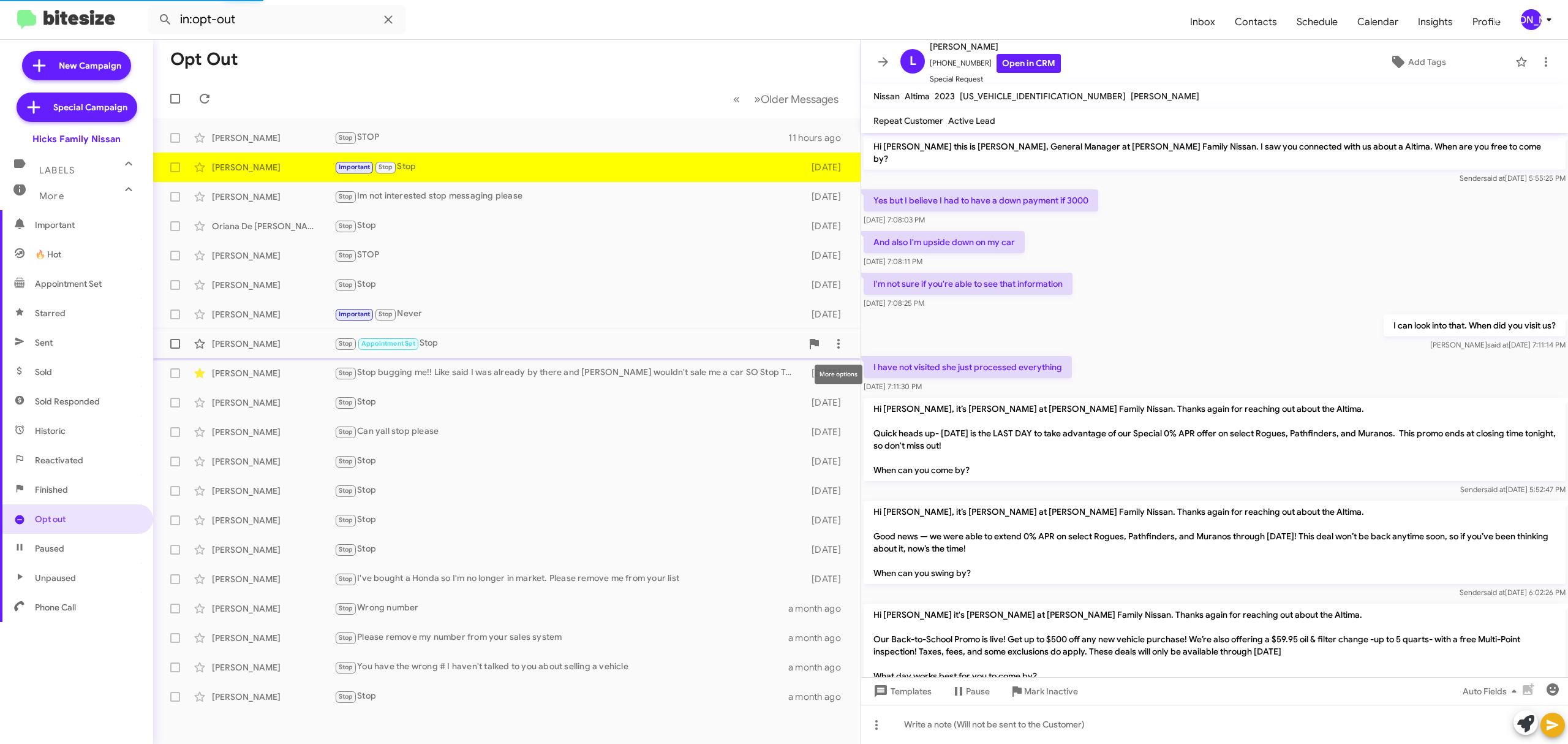
scroll to position [180, 0]
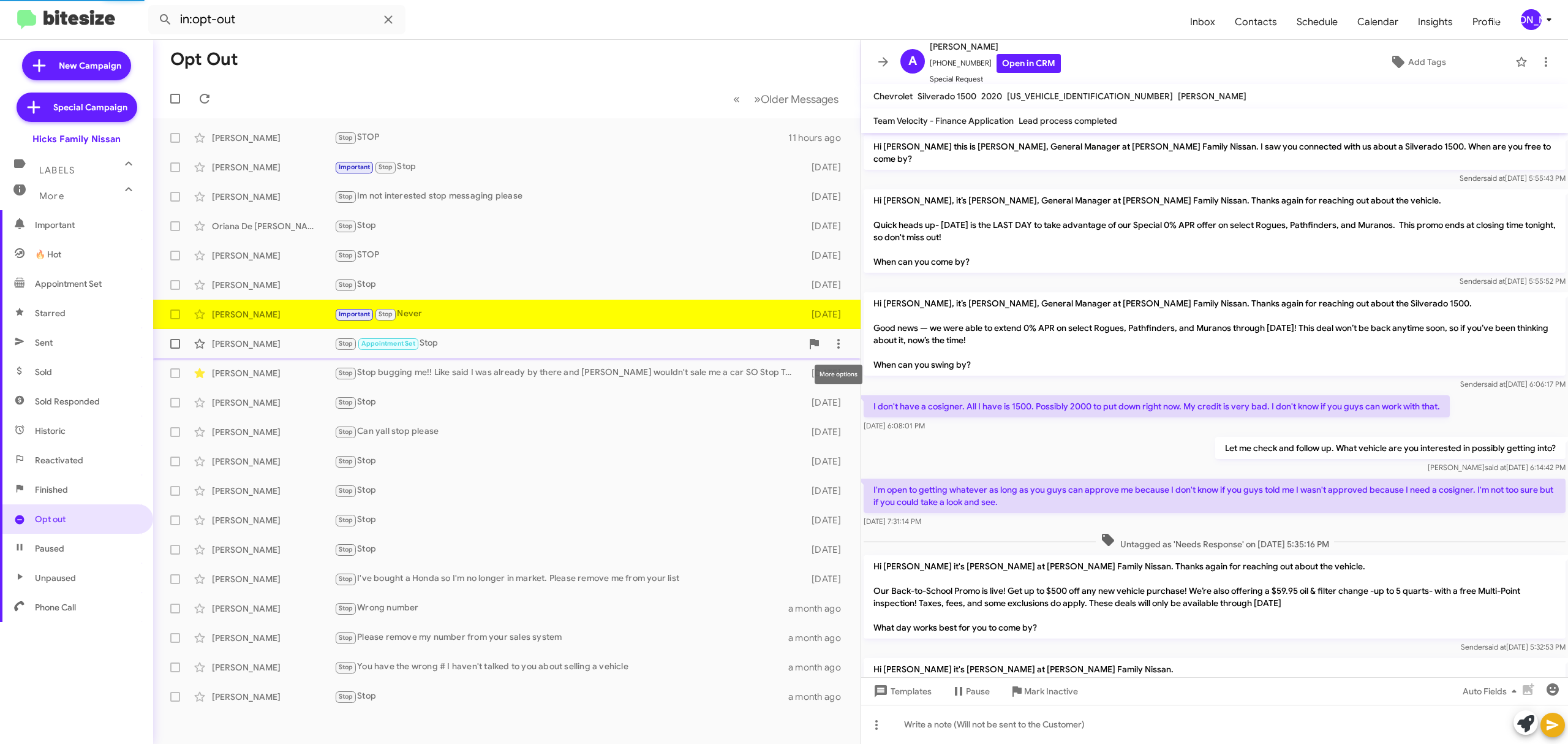
scroll to position [280, 0]
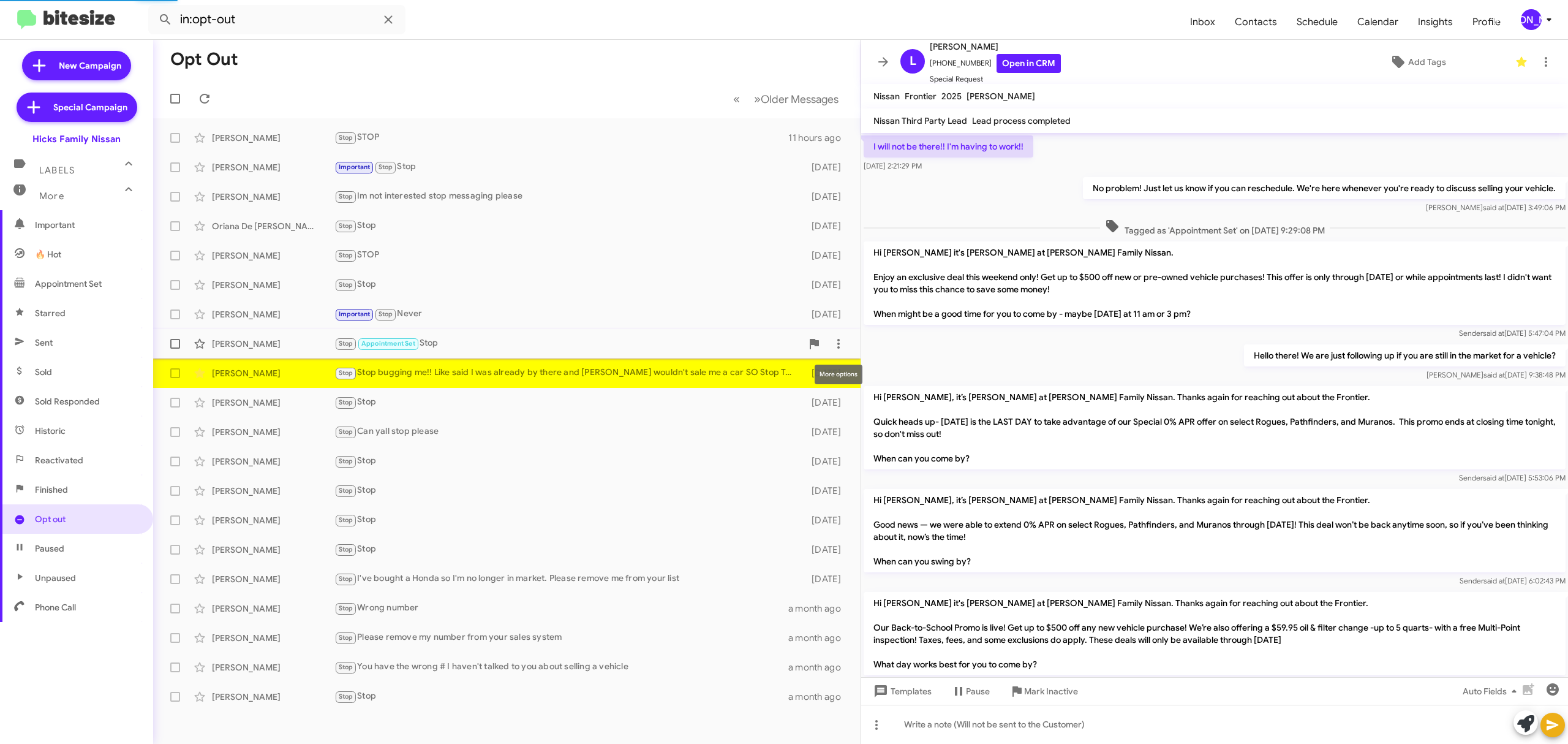
scroll to position [635, 0]
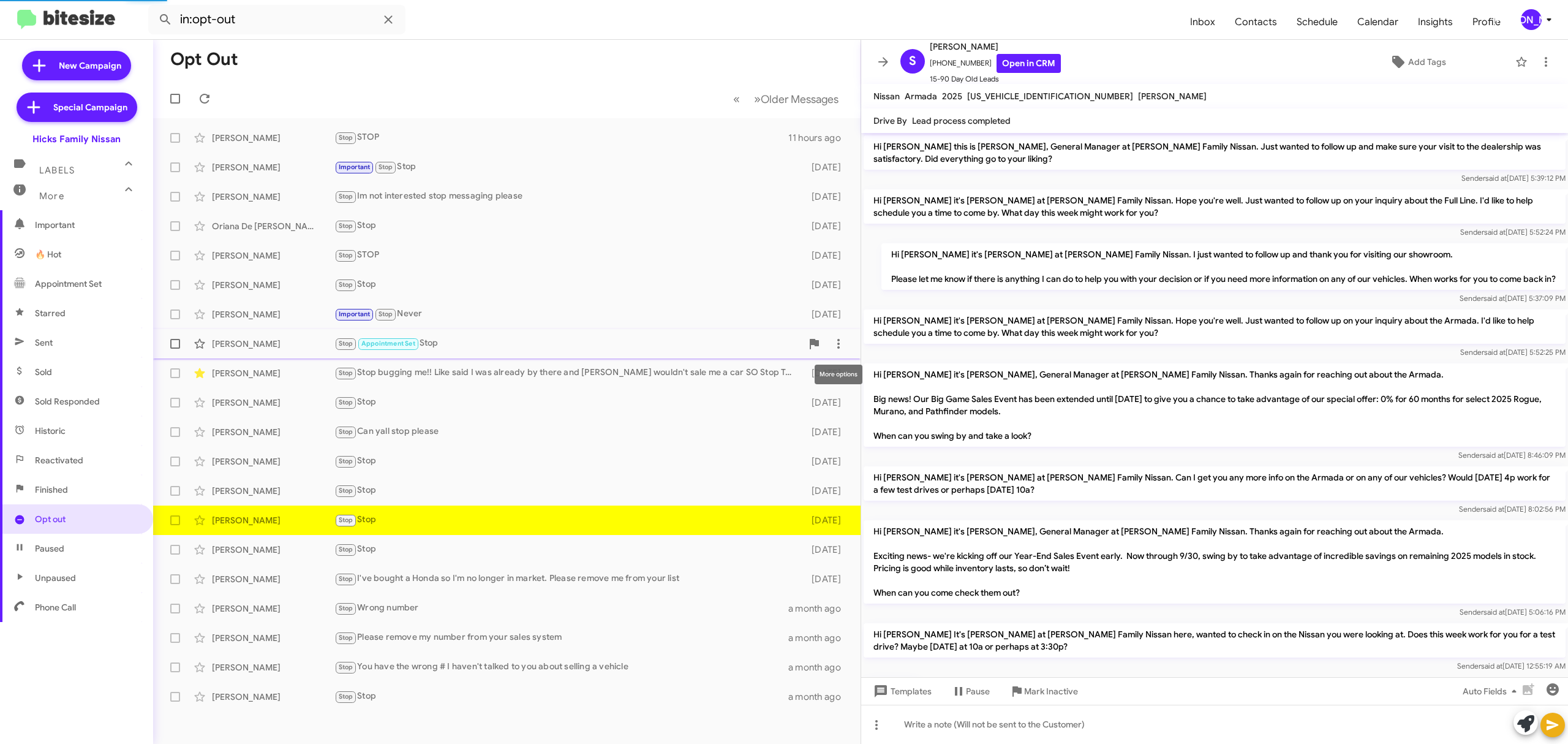
scroll to position [30, 0]
